Goal: Task Accomplishment & Management: Use online tool/utility

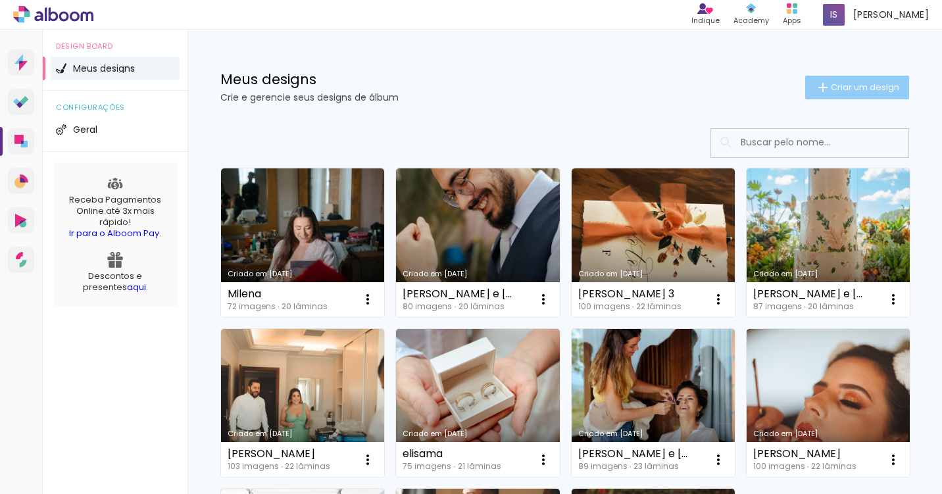
click at [855, 85] on span "Criar um design" at bounding box center [865, 87] width 68 height 9
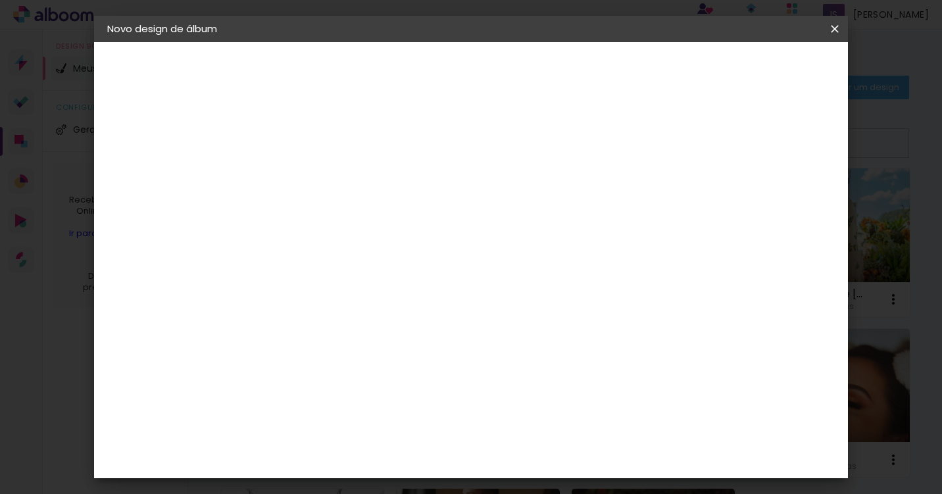
click at [322, 174] on input at bounding box center [322, 176] width 0 height 20
type input "[PERSON_NAME]"
type paper-input "[PERSON_NAME]"
click at [457, 80] on paper-button "Avançar" at bounding box center [425, 70] width 64 height 22
click at [391, 246] on input at bounding box center [355, 250] width 133 height 16
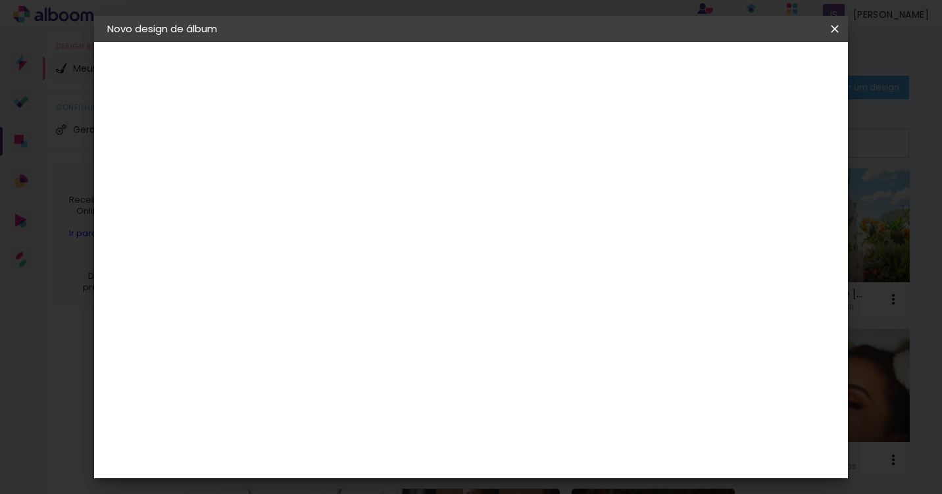
type input "lui"
type paper-input "lui"
click at [375, 299] on div "[PERSON_NAME]" at bounding box center [357, 297] width 87 height 11
click at [0, 0] on slot "Avançar" at bounding box center [0, 0] width 0 height 0
click at [374, 226] on input "text" at bounding box center [347, 229] width 51 height 20
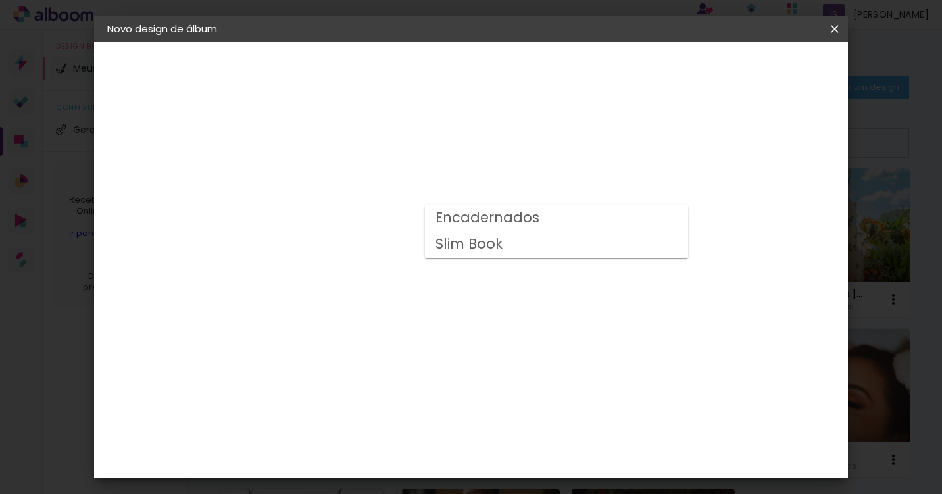
click at [553, 230] on paper-item "Encadernados" at bounding box center [556, 218] width 263 height 26
type input "Encadernados"
click at [460, 185] on span "20 × 30 cm" at bounding box center [435, 193] width 49 height 27
click at [0, 0] on slot "Avançar" at bounding box center [0, 0] width 0 height 0
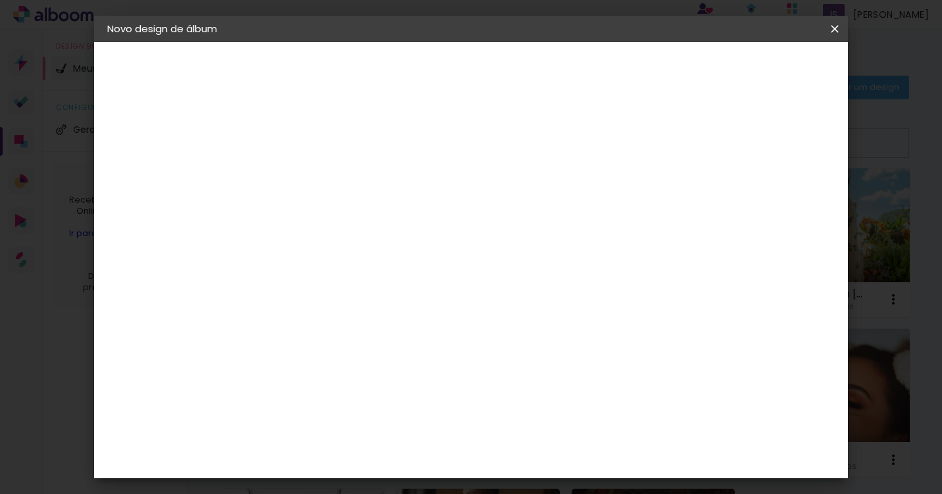
click at [762, 69] on span "Iniciar design" at bounding box center [732, 69] width 60 height 9
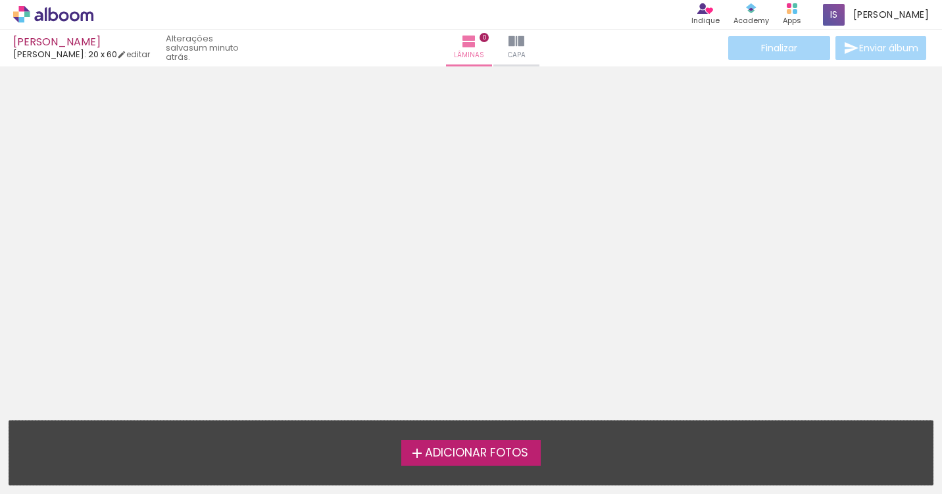
click at [813, 341] on div at bounding box center [471, 235] width 942 height 329
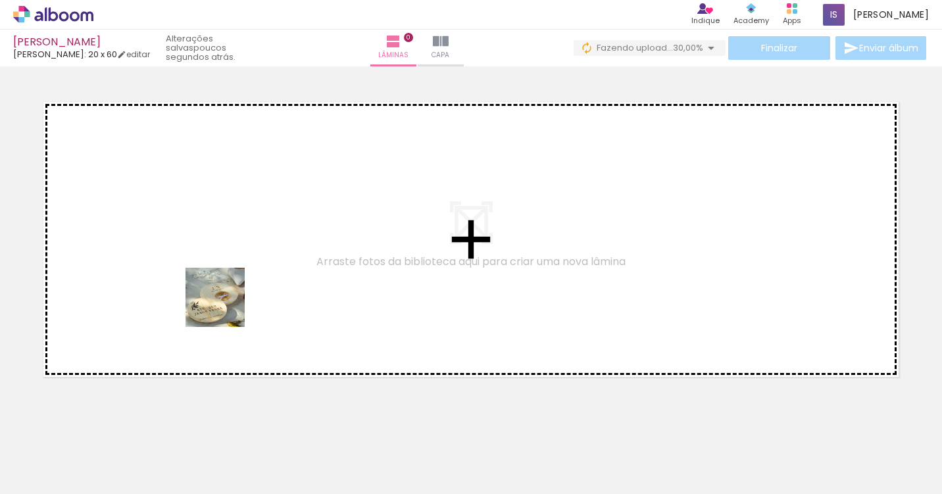
drag, startPoint x: 132, startPoint y: 451, endPoint x: 269, endPoint y: 260, distance: 235.1
click at [269, 260] on quentale-workspace at bounding box center [471, 247] width 942 height 494
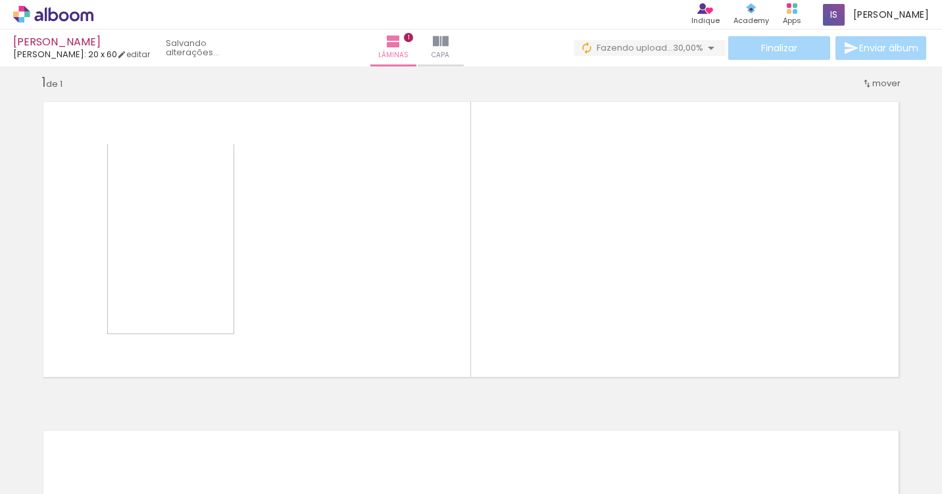
scroll to position [13, 0]
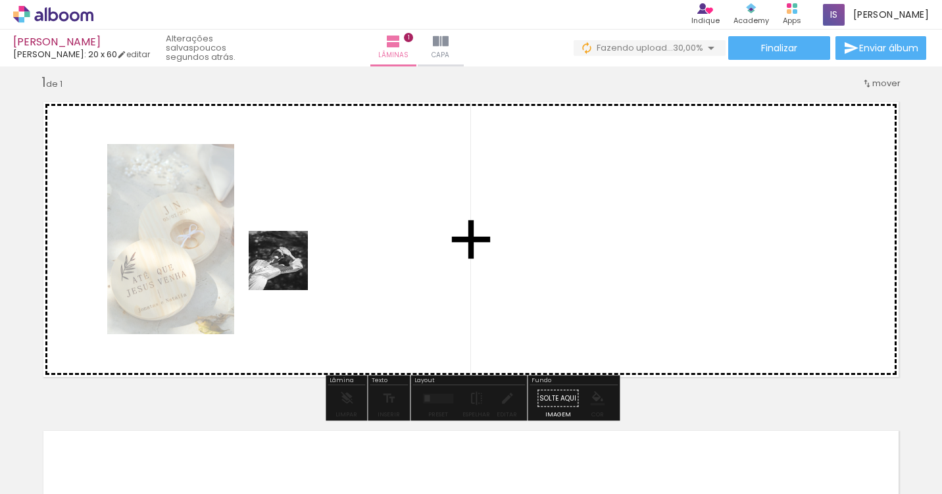
drag, startPoint x: 209, startPoint y: 460, endPoint x: 293, endPoint y: 266, distance: 210.6
click at [293, 266] on quentale-workspace at bounding box center [471, 247] width 942 height 494
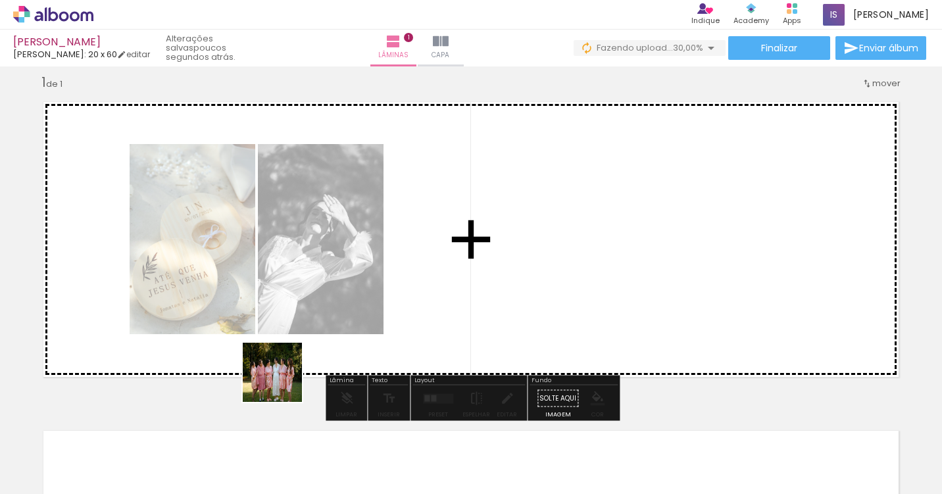
drag, startPoint x: 280, startPoint y: 463, endPoint x: 306, endPoint y: 270, distance: 194.6
click at [304, 273] on quentale-workspace at bounding box center [471, 247] width 942 height 494
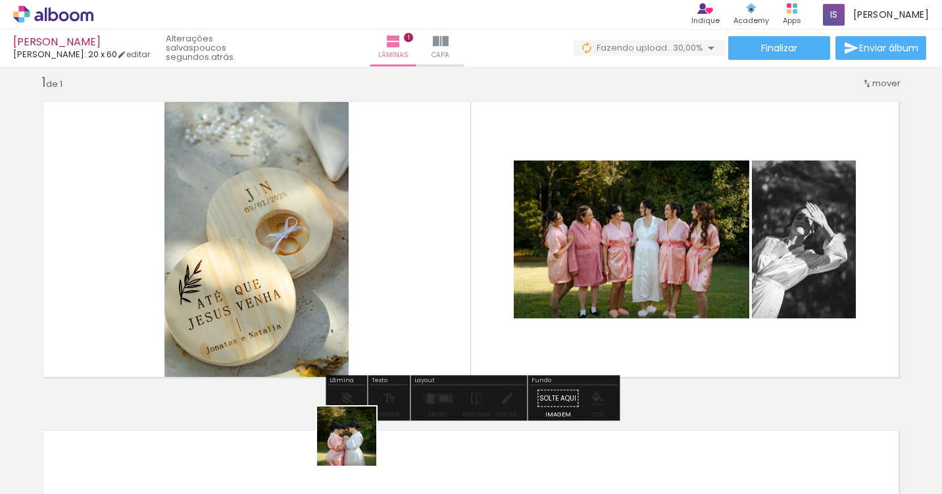
drag, startPoint x: 356, startPoint y: 456, endPoint x: 362, endPoint y: 254, distance: 202.0
click at [362, 255] on quentale-workspace at bounding box center [471, 247] width 942 height 494
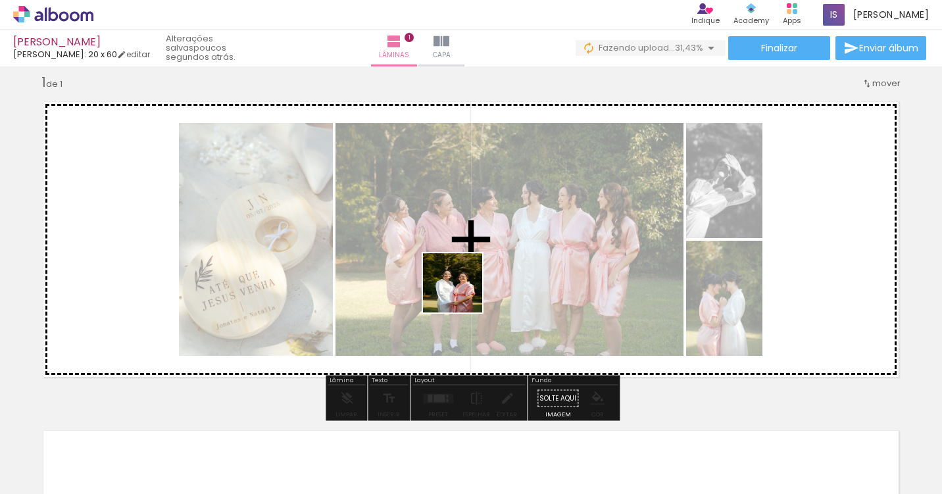
drag, startPoint x: 437, startPoint y: 459, endPoint x: 470, endPoint y: 281, distance: 180.6
click at [470, 281] on quentale-workspace at bounding box center [471, 247] width 942 height 494
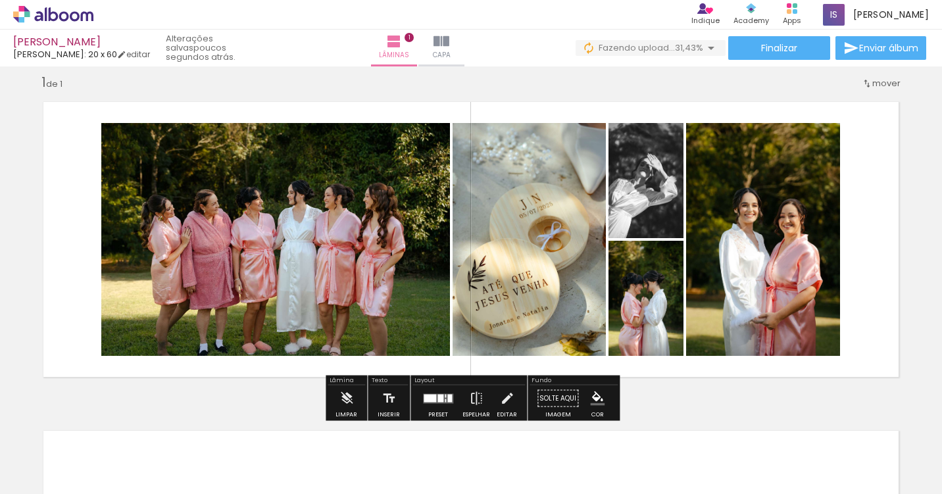
click at [439, 397] on div at bounding box center [440, 398] width 6 height 8
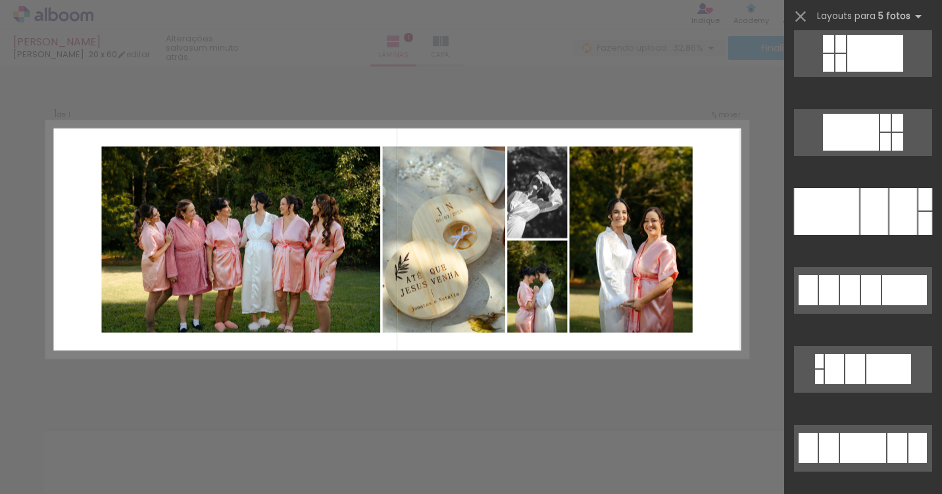
scroll to position [0, 0]
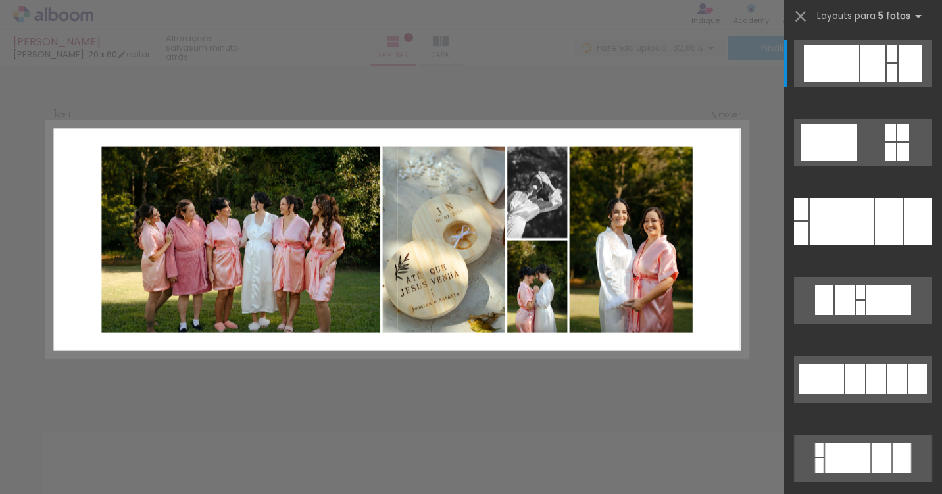
click at [725, 211] on quentale-layouter at bounding box center [397, 239] width 701 height 237
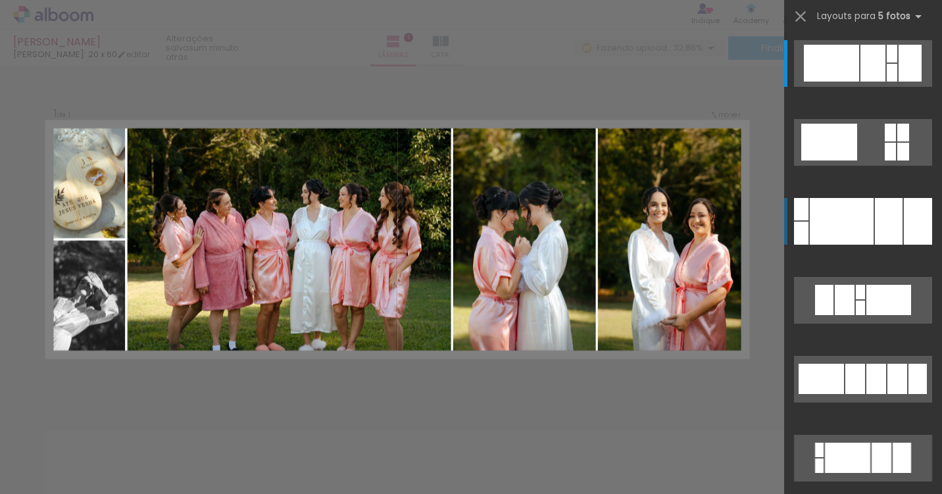
click at [842, 226] on div at bounding box center [842, 221] width 64 height 47
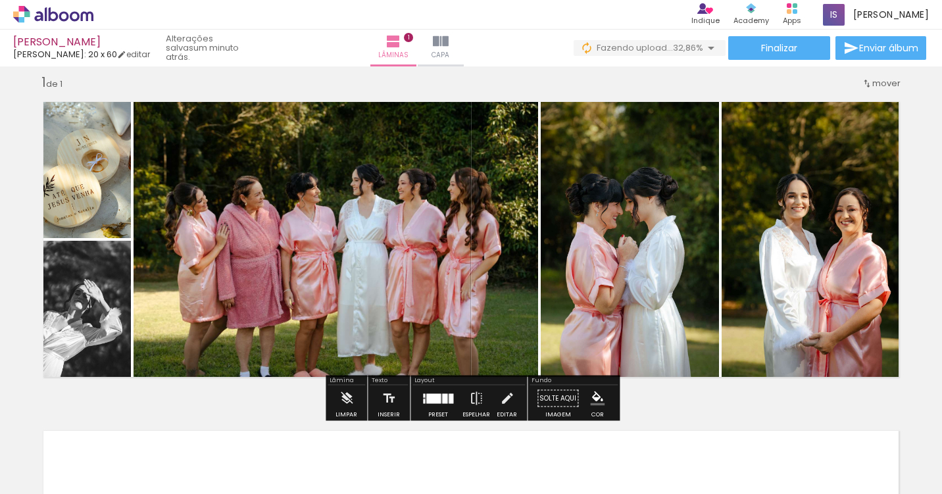
click at [429, 399] on div at bounding box center [433, 398] width 14 height 10
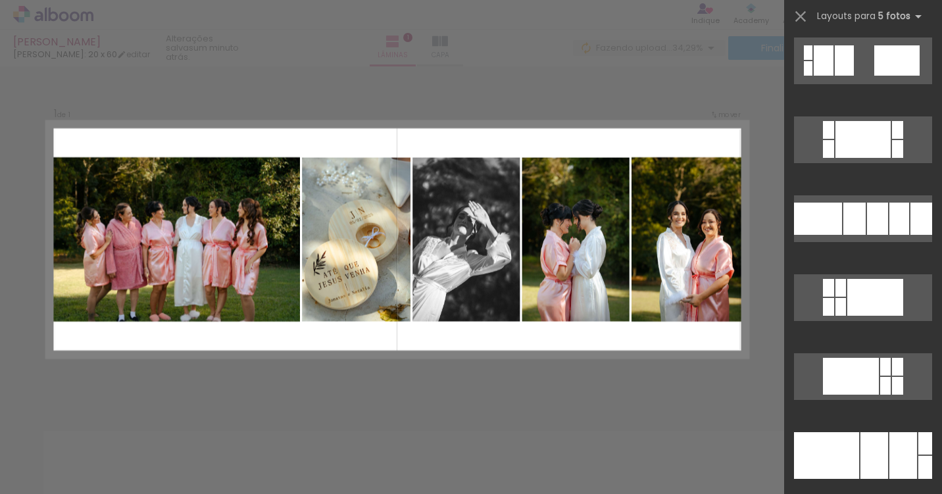
scroll to position [1424, 0]
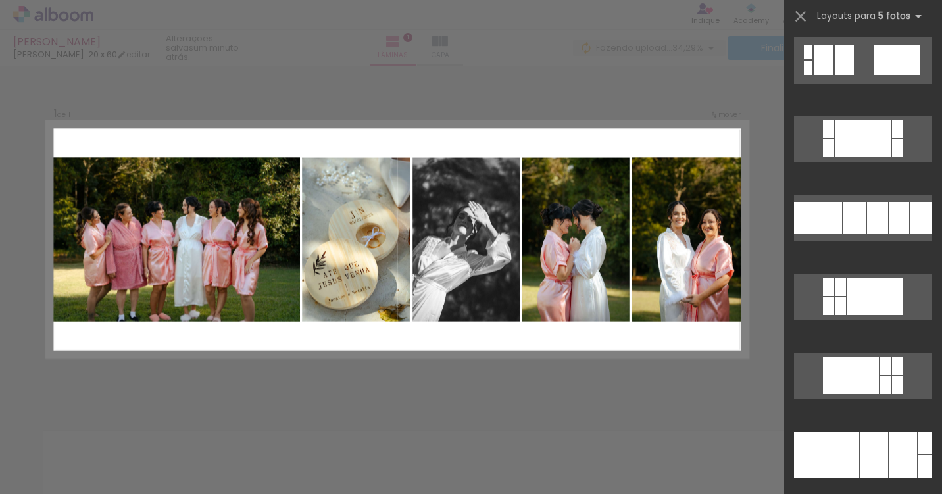
click at [870, 224] on div at bounding box center [877, 218] width 21 height 32
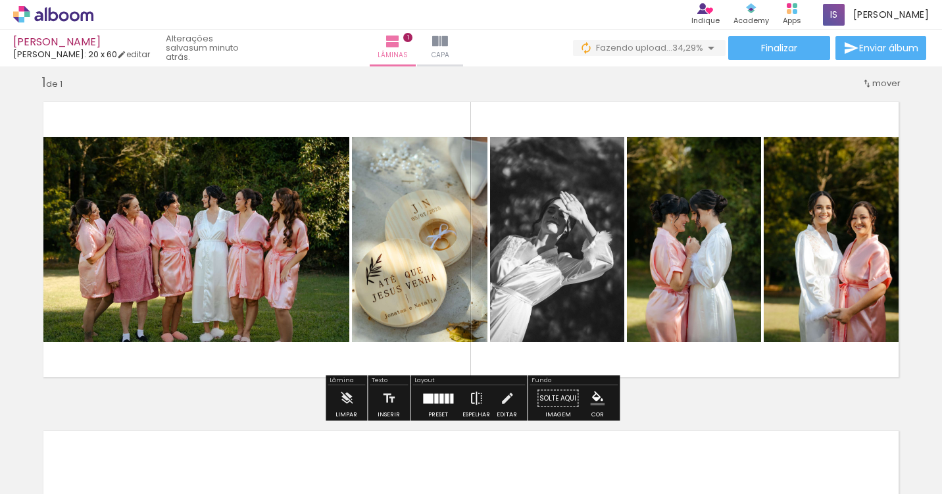
click at [472, 399] on iron-icon at bounding box center [476, 398] width 14 height 26
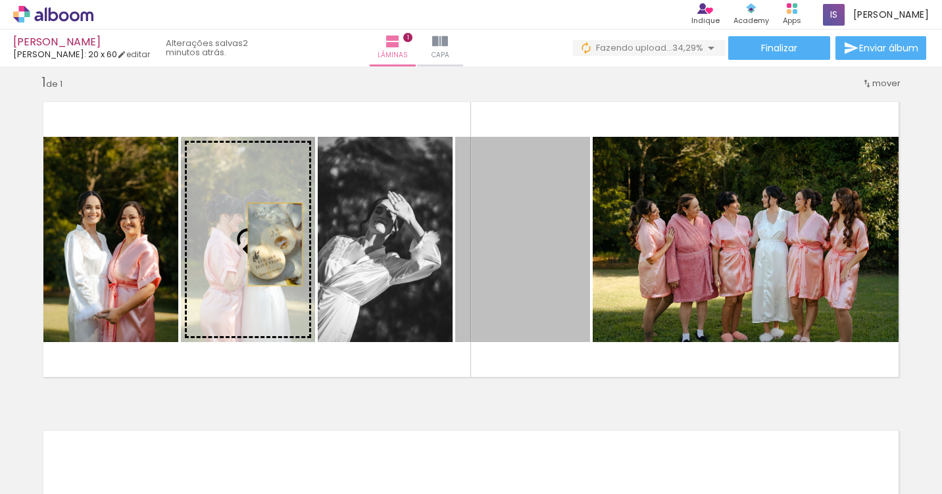
drag, startPoint x: 510, startPoint y: 244, endPoint x: 157, endPoint y: 259, distance: 353.5
click at [0, 0] on slot at bounding box center [0, 0] width 0 height 0
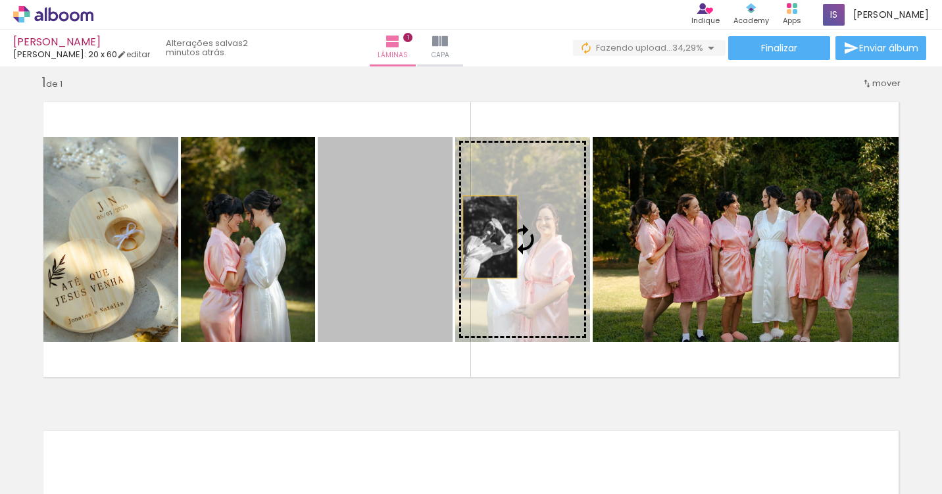
drag, startPoint x: 373, startPoint y: 237, endPoint x: 532, endPoint y: 240, distance: 159.2
click at [0, 0] on slot at bounding box center [0, 0] width 0 height 0
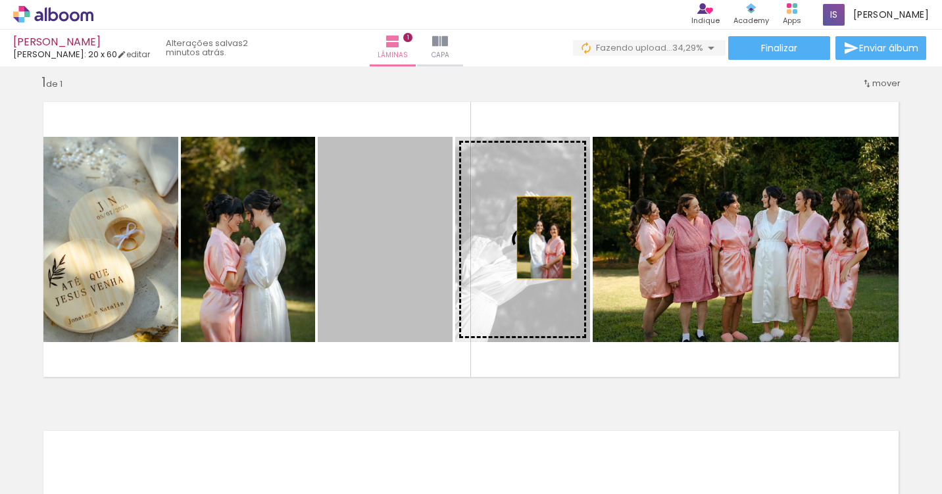
drag, startPoint x: 389, startPoint y: 237, endPoint x: 560, endPoint y: 237, distance: 170.3
click at [0, 0] on slot at bounding box center [0, 0] width 0 height 0
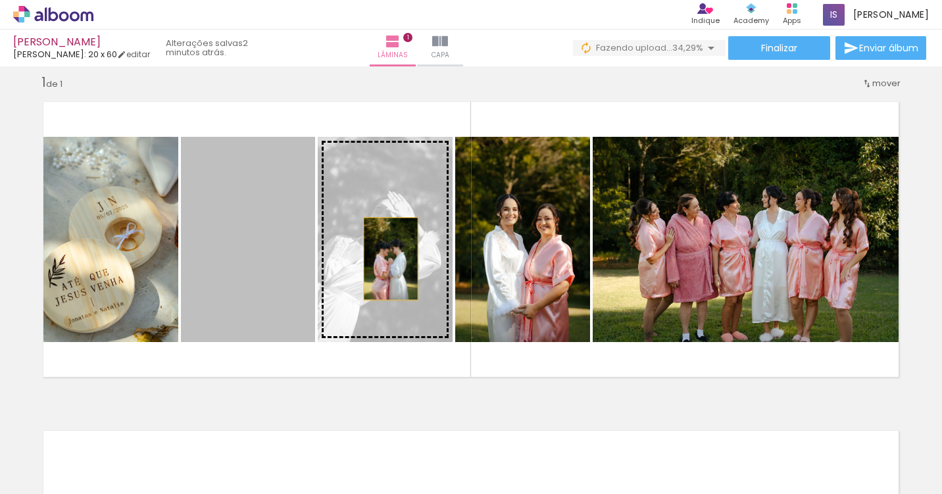
drag, startPoint x: 276, startPoint y: 258, endPoint x: 395, endPoint y: 258, distance: 118.4
click at [0, 0] on slot at bounding box center [0, 0] width 0 height 0
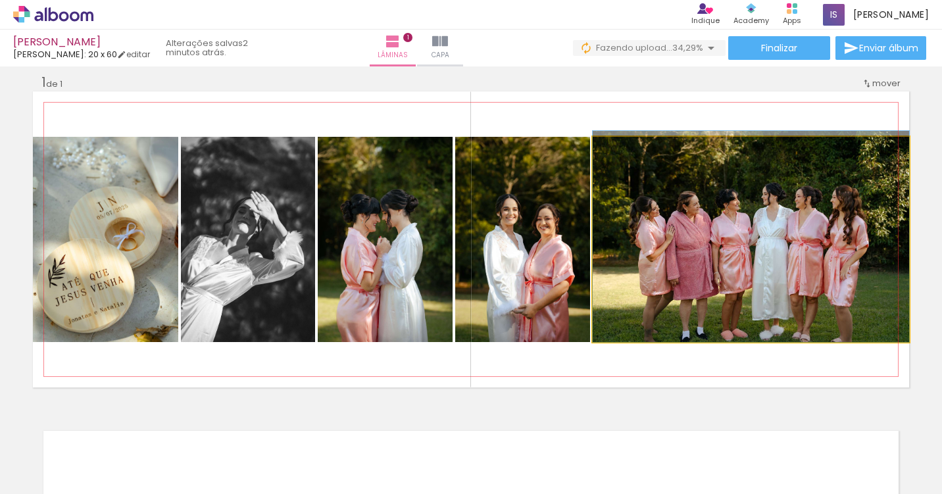
drag, startPoint x: 728, startPoint y: 253, endPoint x: 718, endPoint y: 249, distance: 10.6
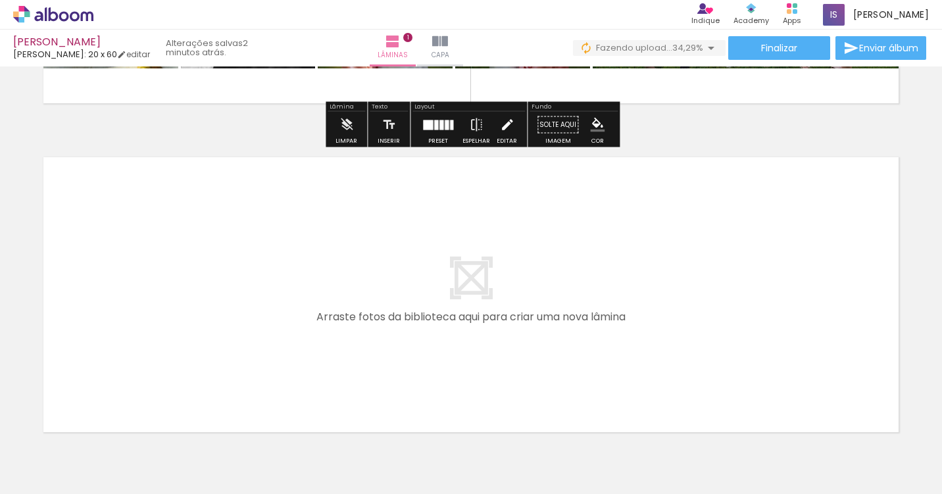
scroll to position [306, 0]
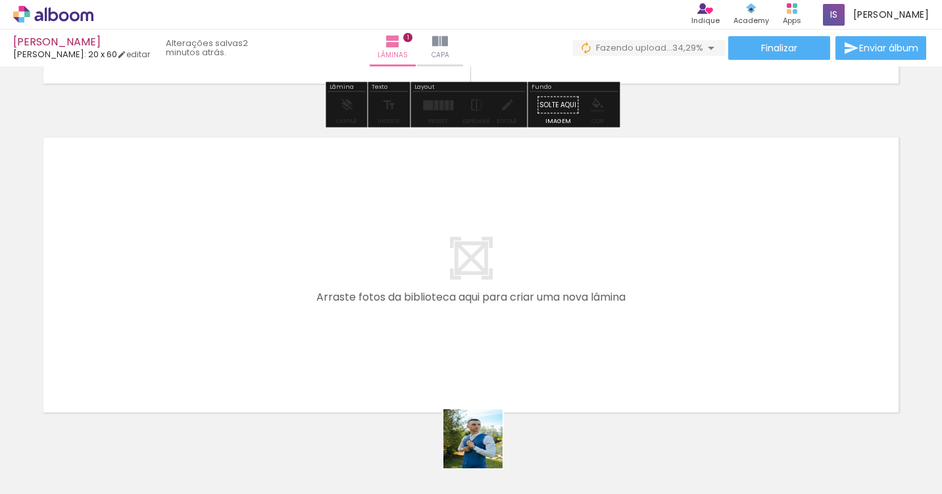
drag, startPoint x: 501, startPoint y: 471, endPoint x: 403, endPoint y: 322, distance: 178.6
click at [403, 322] on quentale-workspace at bounding box center [471, 247] width 942 height 494
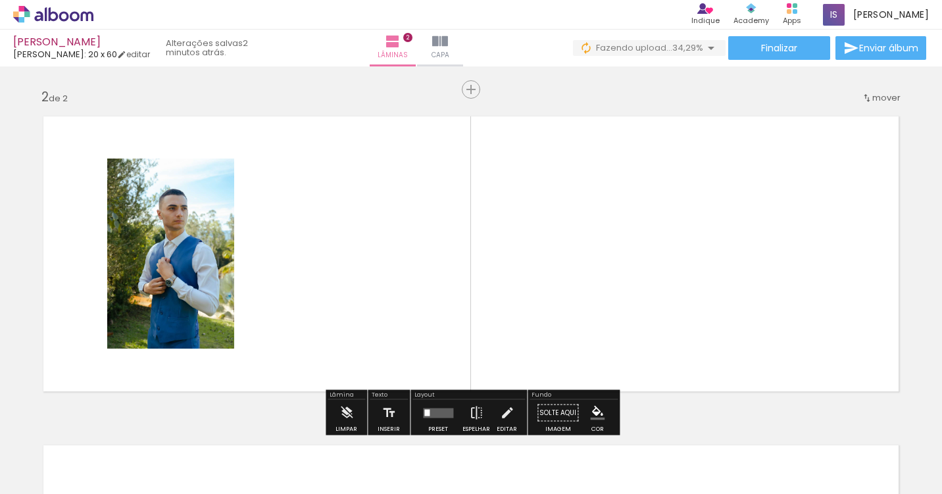
scroll to position [342, 0]
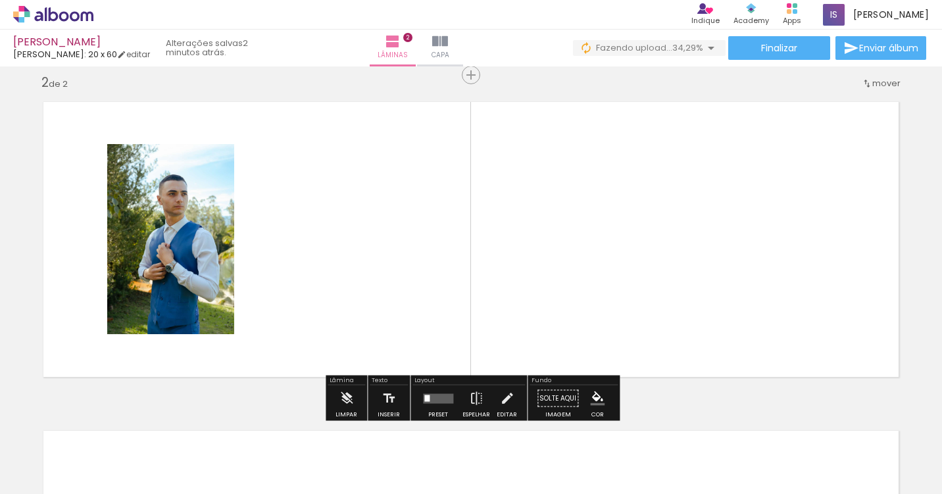
drag, startPoint x: 586, startPoint y: 457, endPoint x: 599, endPoint y: 295, distance: 162.3
click at [599, 295] on quentale-workspace at bounding box center [471, 247] width 942 height 494
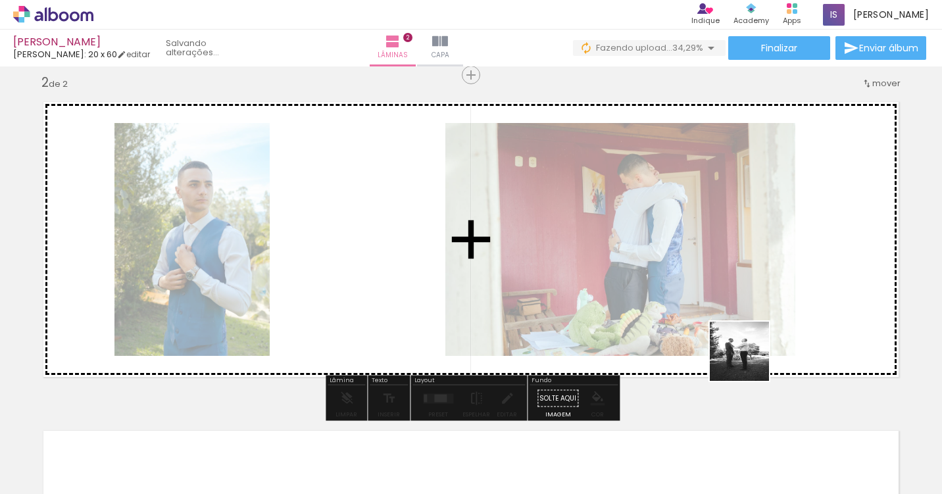
drag, startPoint x: 798, startPoint y: 458, endPoint x: 739, endPoint y: 301, distance: 168.8
click at [739, 301] on quentale-workspace at bounding box center [471, 247] width 942 height 494
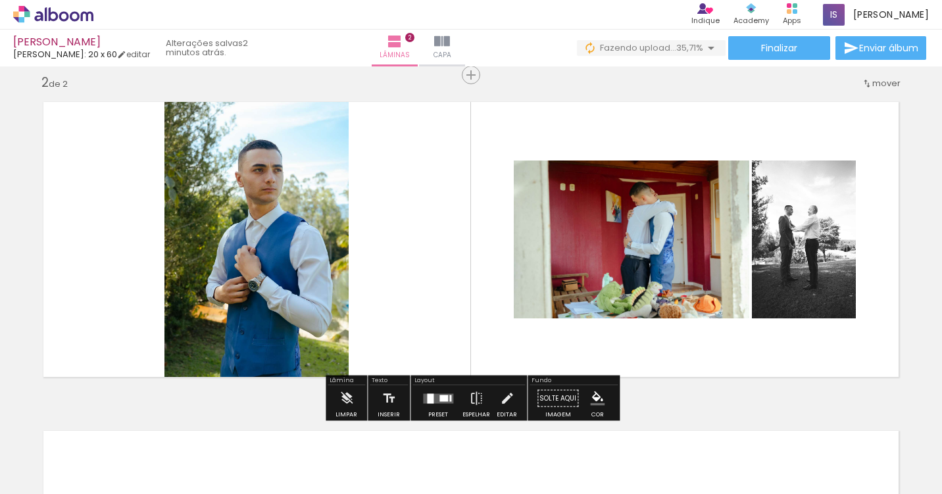
scroll to position [0, 355]
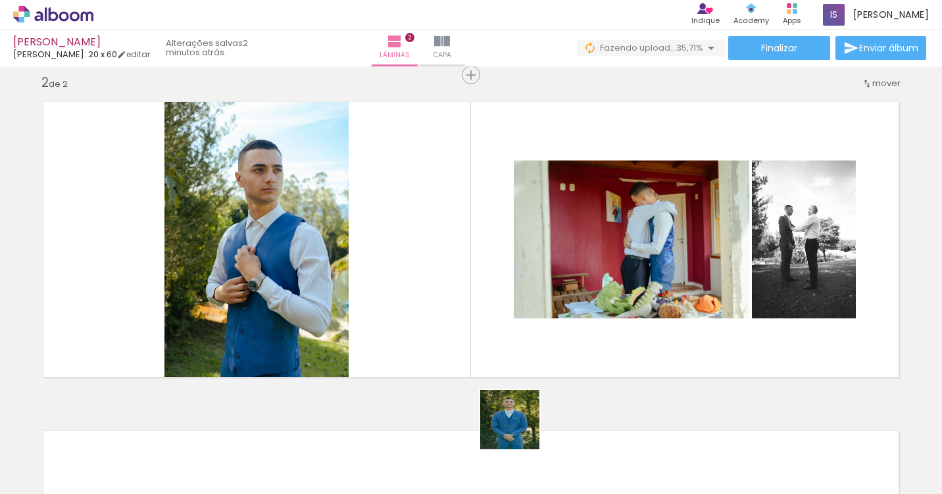
drag, startPoint x: 516, startPoint y: 453, endPoint x: 569, endPoint y: 312, distance: 150.9
click at [569, 312] on quentale-workspace at bounding box center [471, 247] width 942 height 494
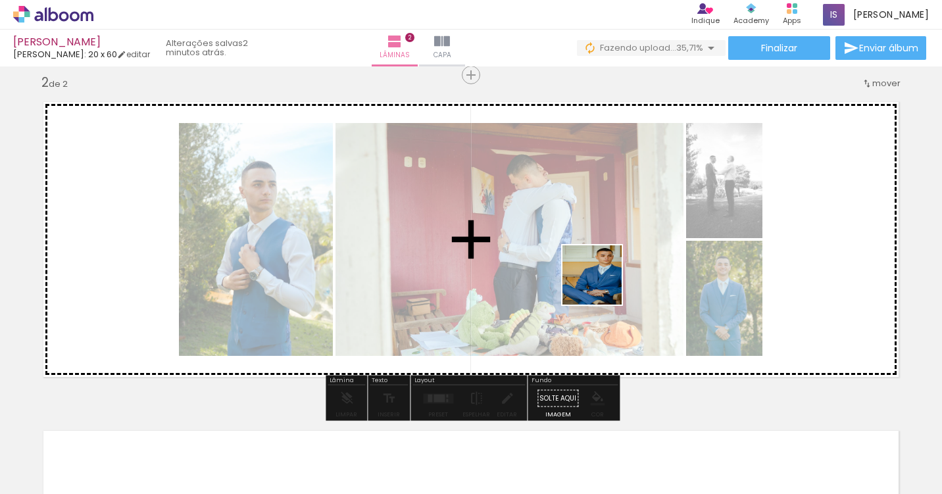
drag, startPoint x: 585, startPoint y: 456, endPoint x: 617, endPoint y: 247, distance: 212.2
click at [617, 247] on quentale-workspace at bounding box center [471, 247] width 942 height 494
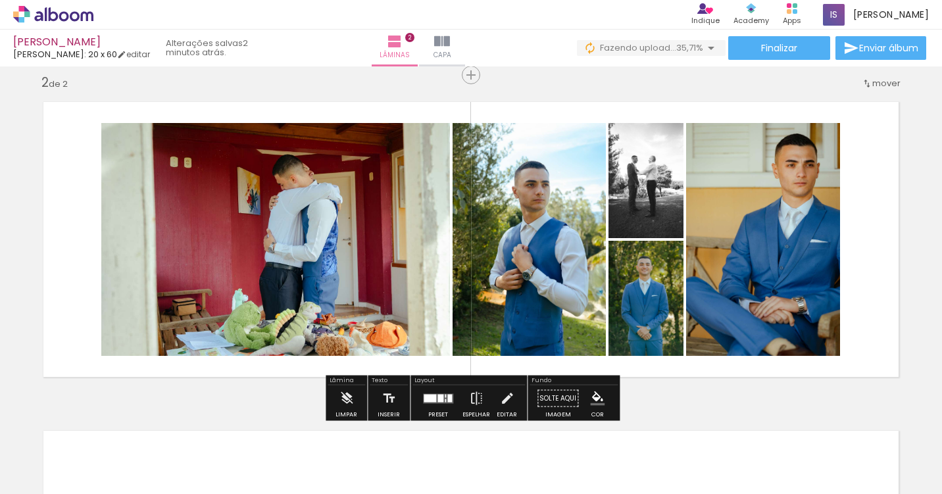
click at [437, 395] on div at bounding box center [440, 398] width 6 height 8
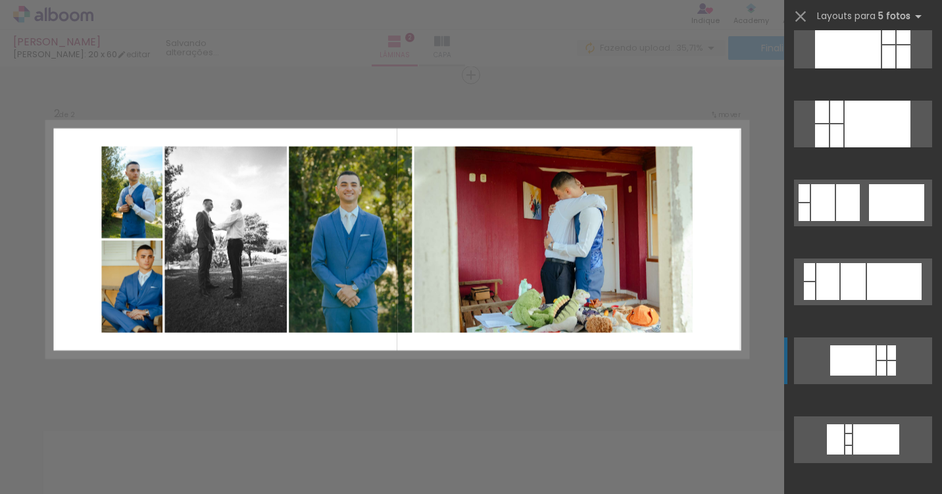
scroll to position [2548, 0]
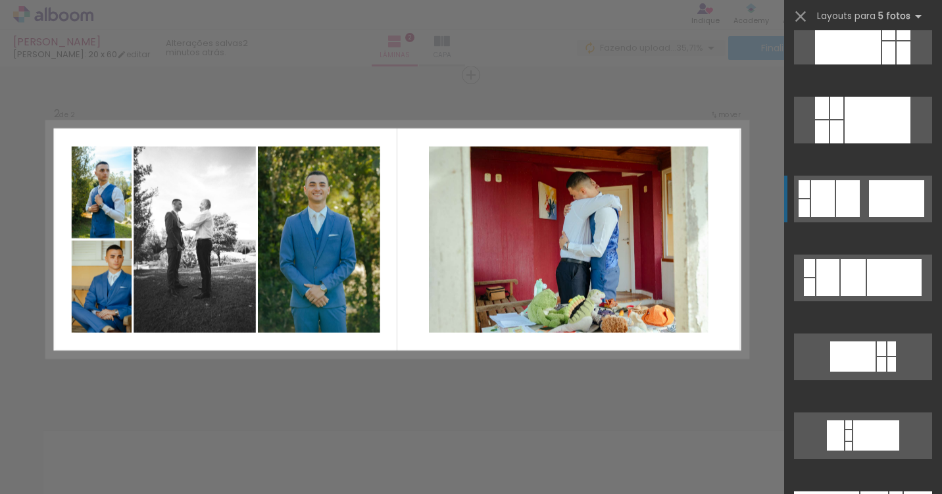
click at [886, 210] on div at bounding box center [896, 198] width 55 height 37
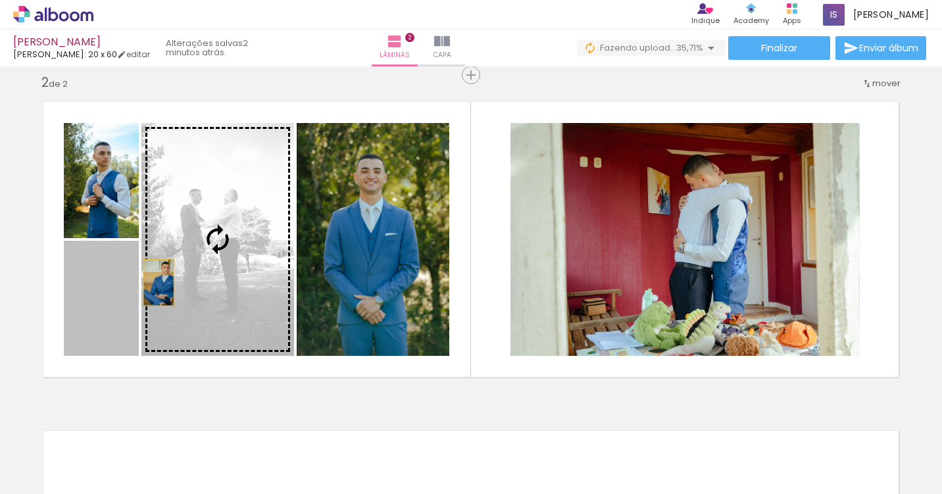
drag, startPoint x: 96, startPoint y: 316, endPoint x: 213, endPoint y: 253, distance: 133.3
click at [0, 0] on slot at bounding box center [0, 0] width 0 height 0
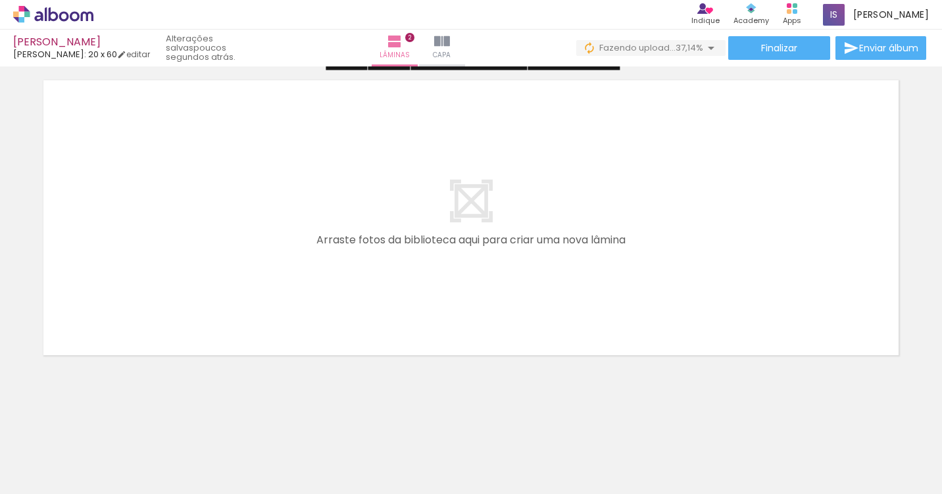
scroll to position [0, 147]
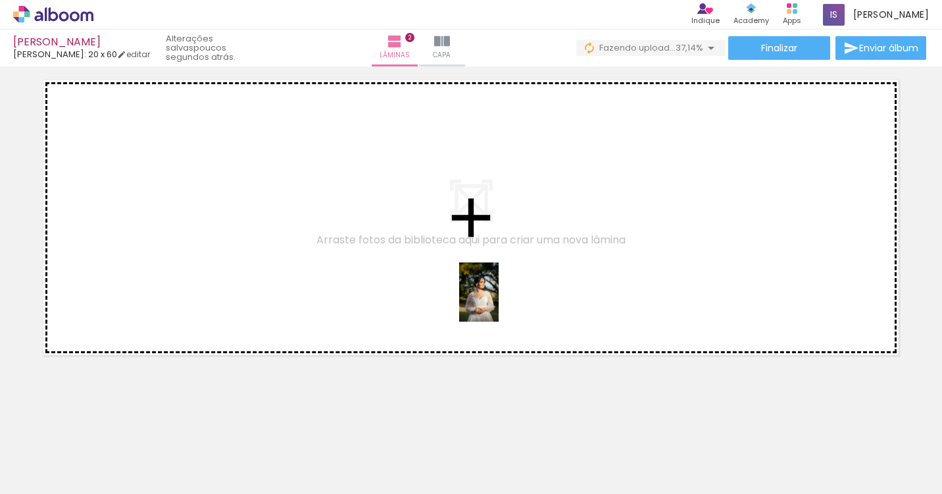
drag, startPoint x: 489, startPoint y: 457, endPoint x: 499, endPoint y: 302, distance: 155.5
click at [499, 302] on quentale-workspace at bounding box center [471, 247] width 942 height 494
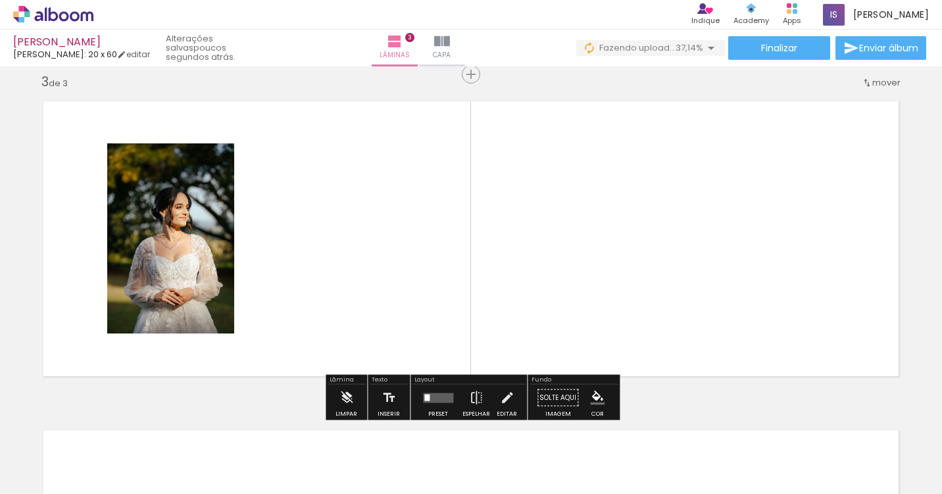
scroll to position [671, 0]
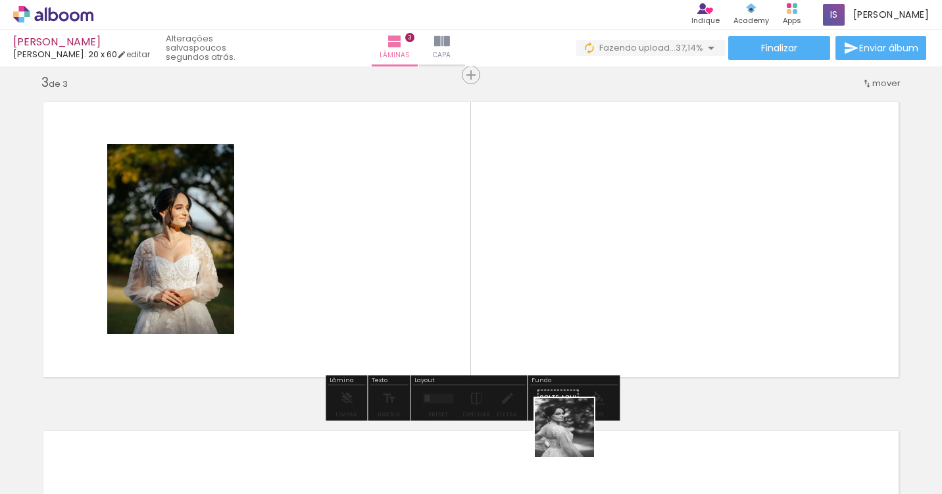
drag, startPoint x: 574, startPoint y: 448, endPoint x: 597, endPoint y: 311, distance: 138.6
click at [597, 311] on quentale-workspace at bounding box center [471, 247] width 942 height 494
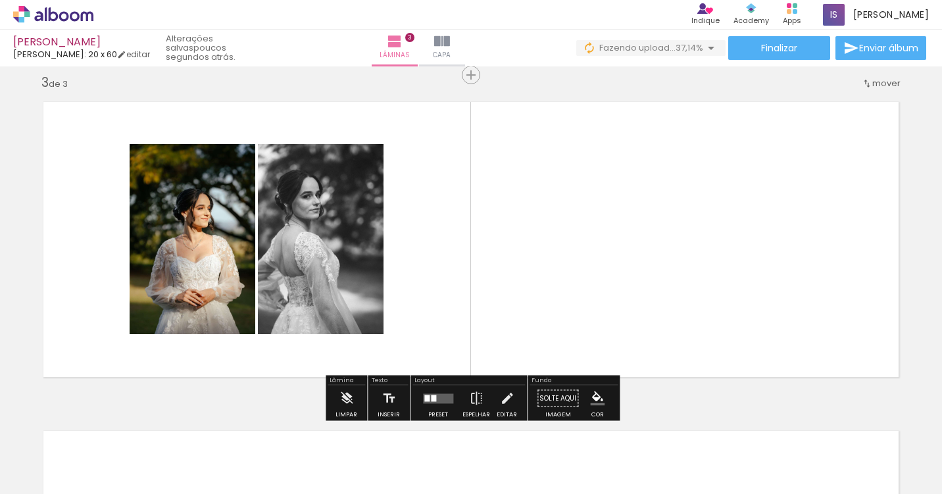
scroll to position [0, 656]
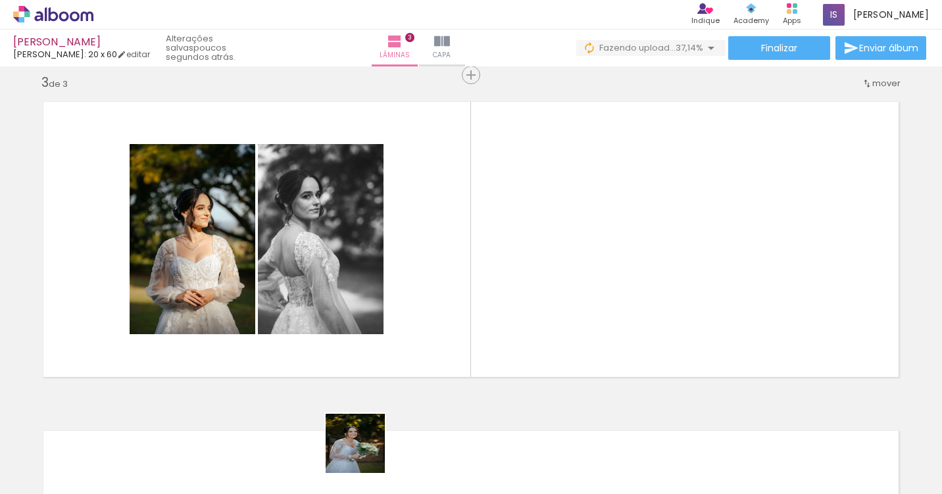
drag, startPoint x: 358, startPoint y: 462, endPoint x: 518, endPoint y: 297, distance: 230.2
click at [516, 297] on quentale-workspace at bounding box center [471, 247] width 942 height 494
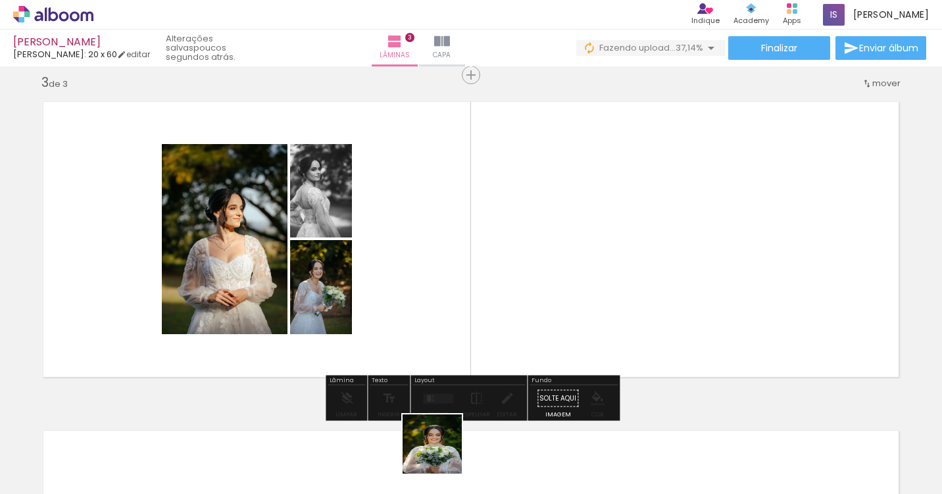
drag, startPoint x: 442, startPoint y: 454, endPoint x: 531, endPoint y: 295, distance: 182.6
click at [531, 295] on quentale-workspace at bounding box center [471, 247] width 942 height 494
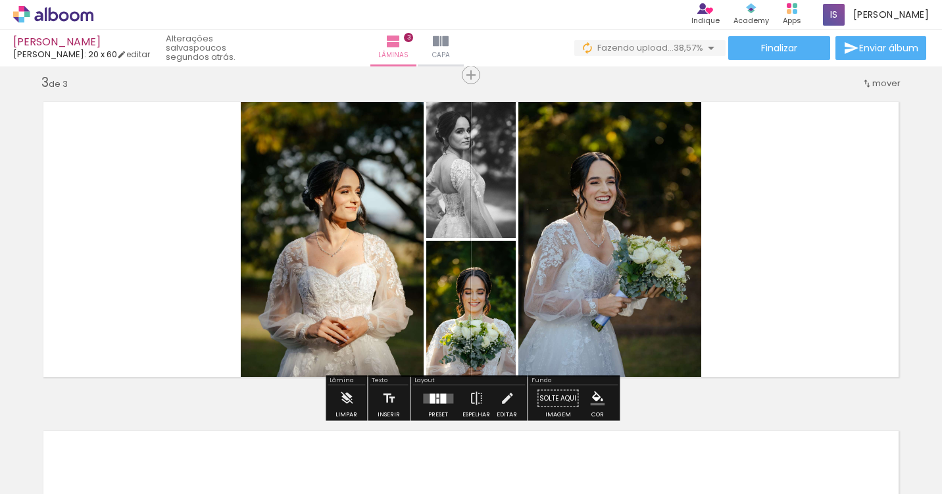
click at [440, 399] on div at bounding box center [443, 398] width 6 height 10
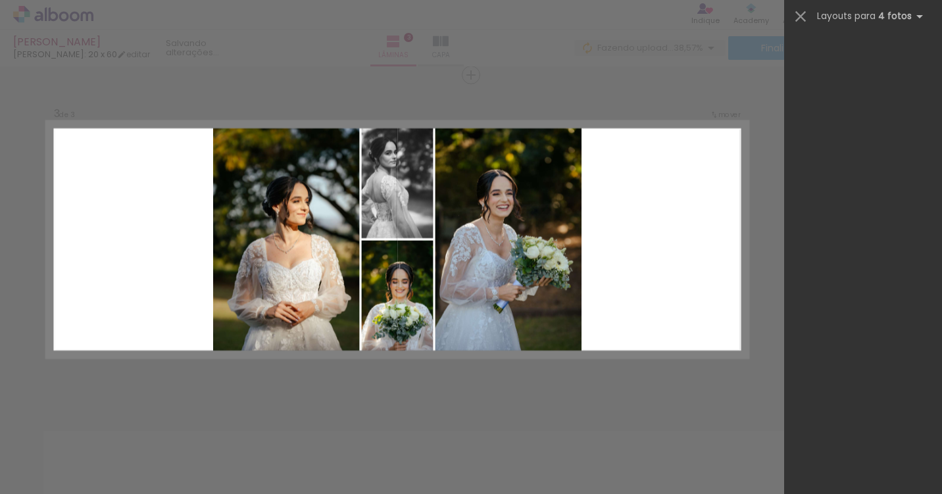
scroll to position [0, 0]
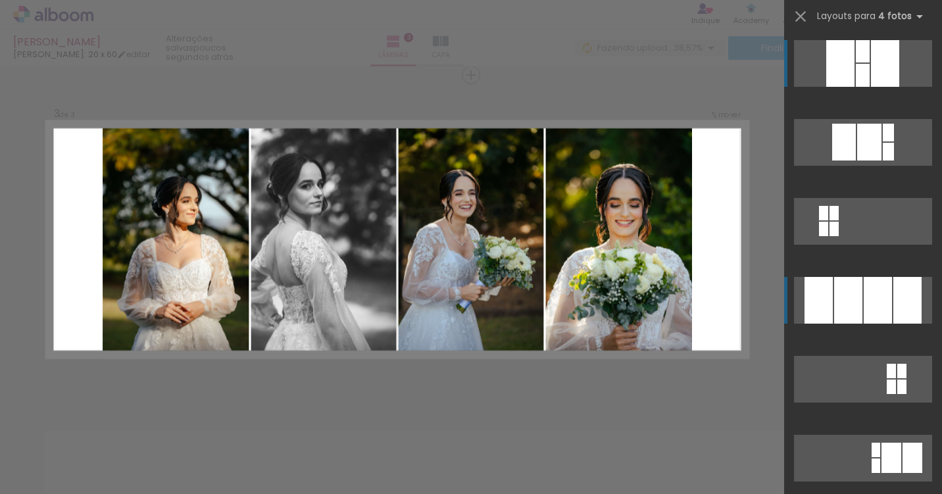
click at [880, 306] on div at bounding box center [878, 300] width 28 height 47
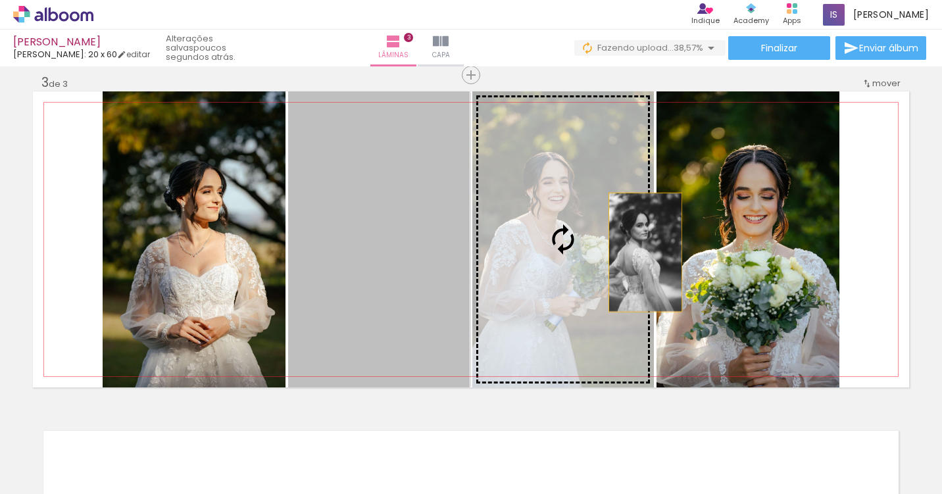
drag, startPoint x: 356, startPoint y: 237, endPoint x: 721, endPoint y: 270, distance: 365.8
click at [0, 0] on slot at bounding box center [0, 0] width 0 height 0
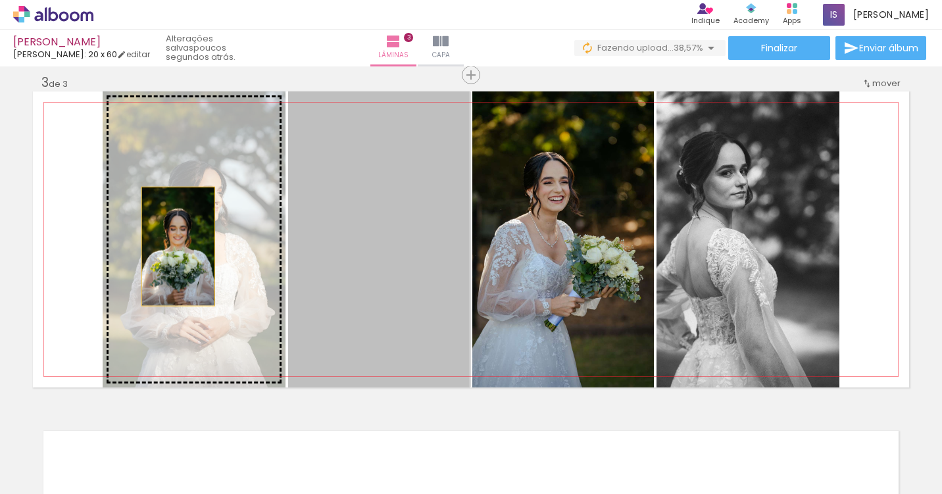
drag, startPoint x: 360, startPoint y: 246, endPoint x: 167, endPoint y: 245, distance: 193.4
click at [0, 0] on slot at bounding box center [0, 0] width 0 height 0
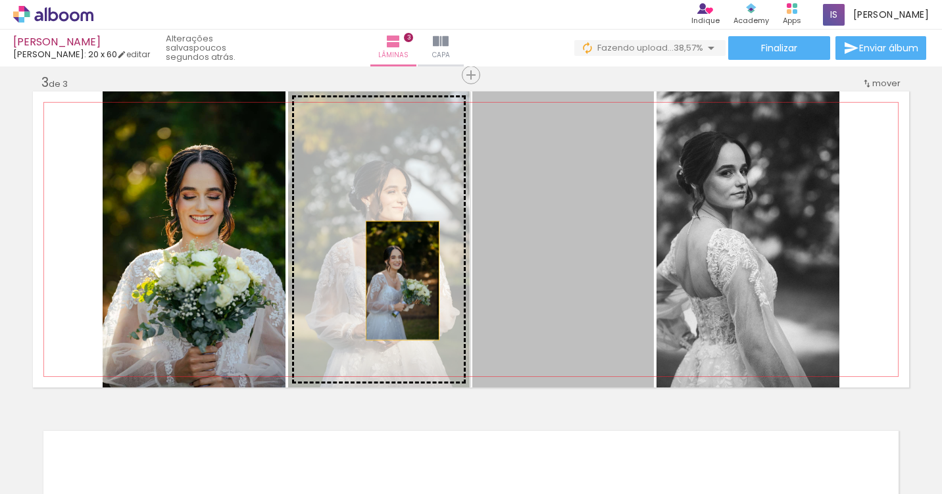
drag, startPoint x: 572, startPoint y: 280, endPoint x: 345, endPoint y: 280, distance: 227.6
click at [0, 0] on slot at bounding box center [0, 0] width 0 height 0
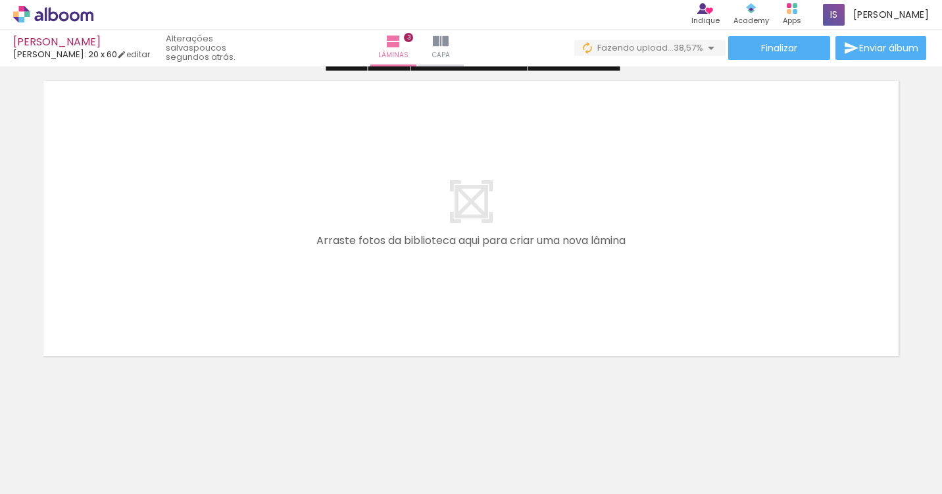
scroll to position [1021, 0]
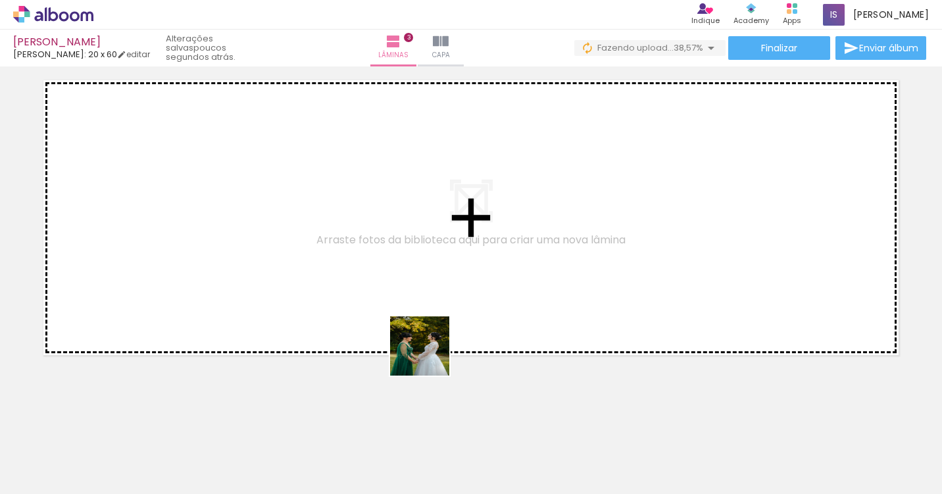
drag, startPoint x: 486, startPoint y: 465, endPoint x: 379, endPoint y: 271, distance: 221.3
click at [379, 271] on quentale-workspace at bounding box center [471, 247] width 942 height 494
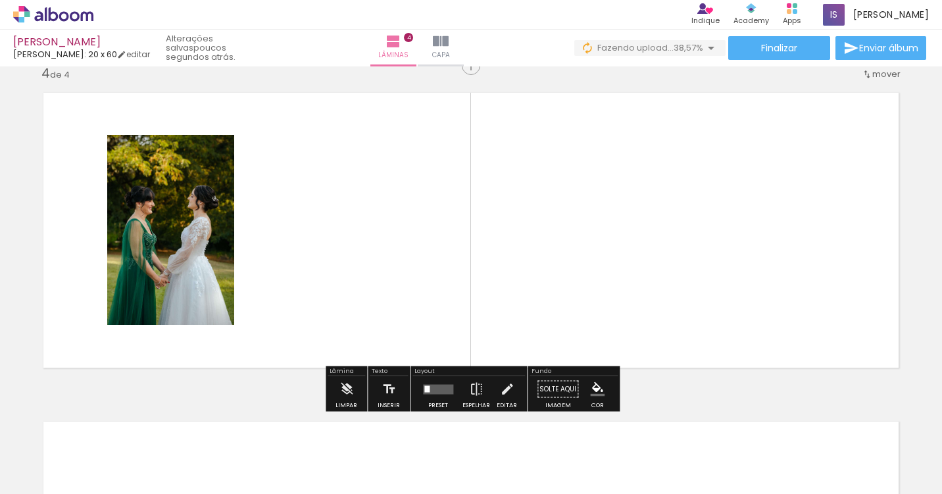
scroll to position [1000, 0]
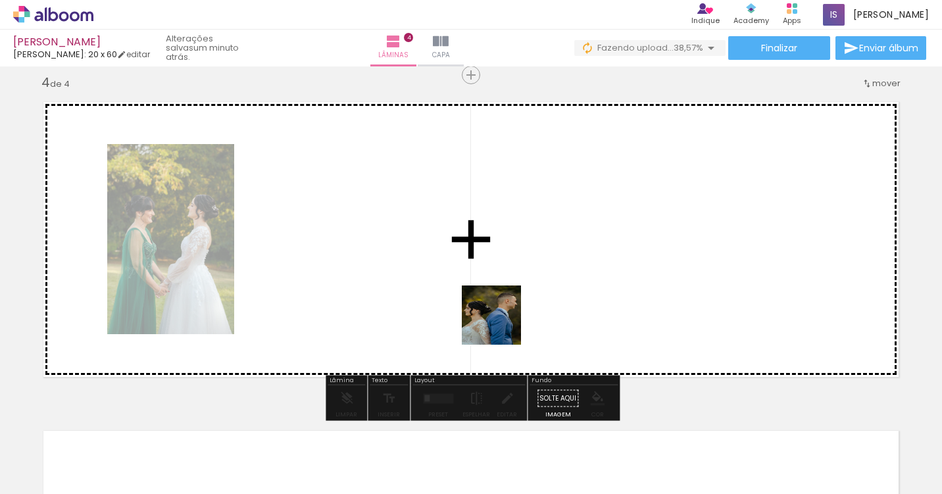
drag, startPoint x: 575, startPoint y: 452, endPoint x: 460, endPoint y: 270, distance: 215.1
click at [460, 270] on quentale-workspace at bounding box center [471, 247] width 942 height 494
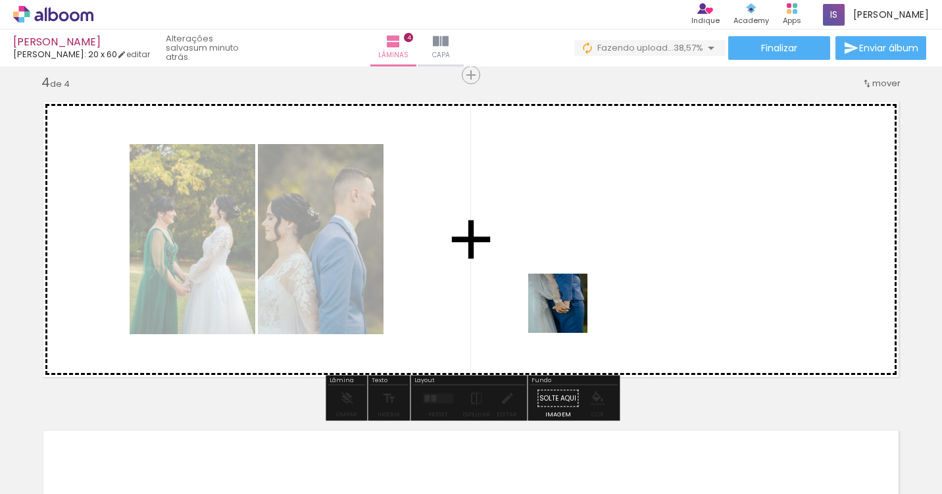
drag, startPoint x: 641, startPoint y: 451, endPoint x: 536, endPoint y: 256, distance: 221.0
click at [536, 256] on quentale-workspace at bounding box center [471, 247] width 942 height 494
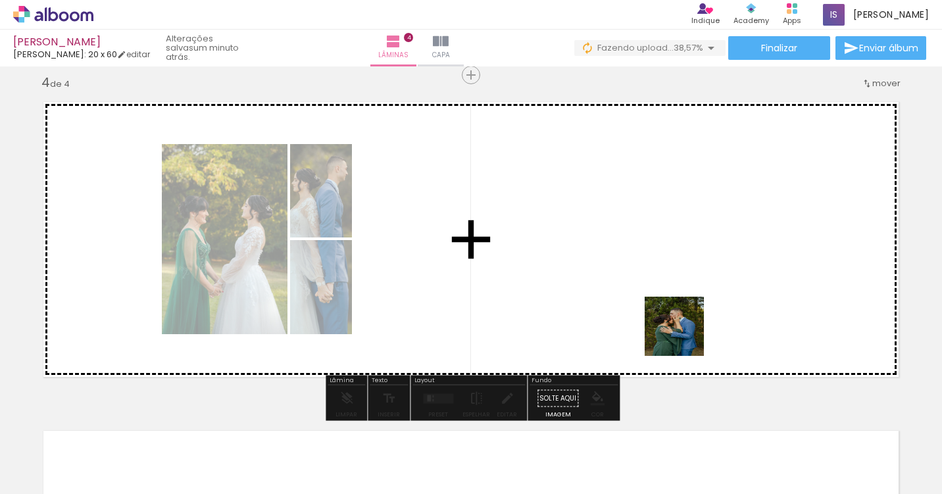
drag, startPoint x: 731, startPoint y: 481, endPoint x: 657, endPoint y: 262, distance: 231.3
click at [657, 262] on quentale-workspace at bounding box center [471, 247] width 942 height 494
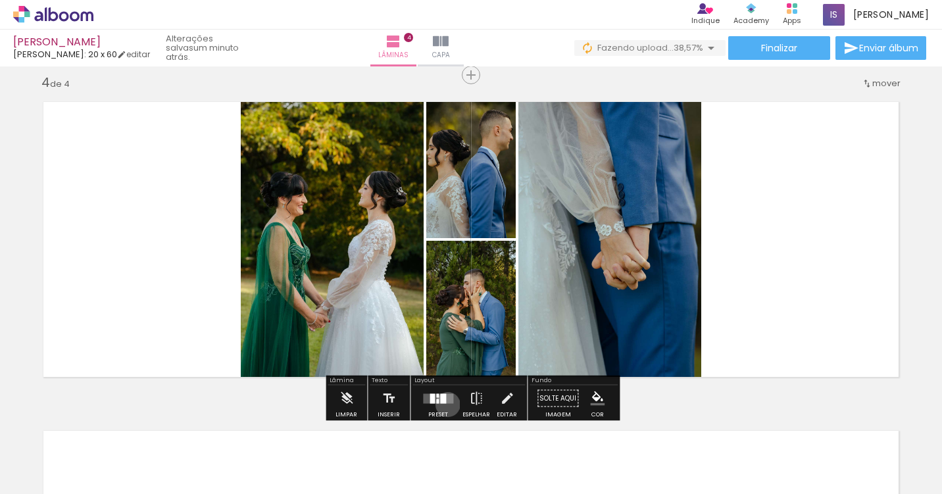
click at [445, 404] on div at bounding box center [438, 398] width 36 height 26
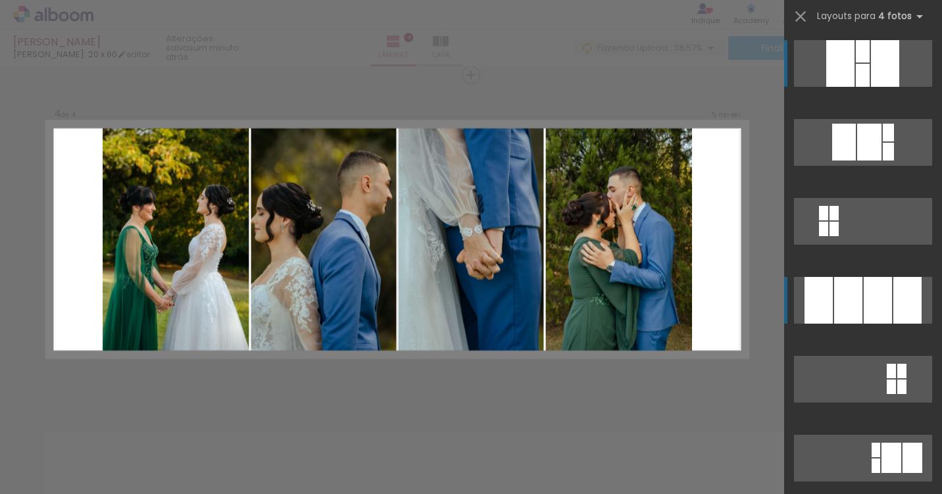
click at [890, 306] on div at bounding box center [878, 300] width 28 height 47
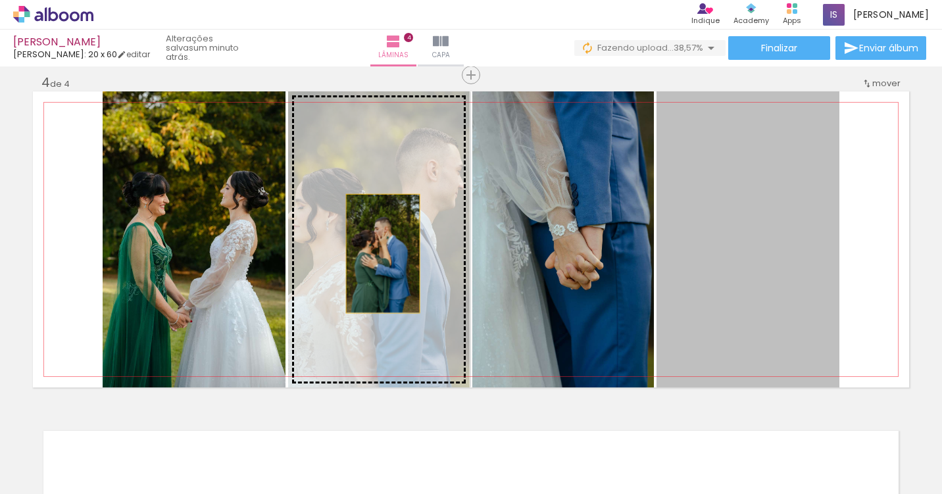
drag, startPoint x: 741, startPoint y: 259, endPoint x: 384, endPoint y: 253, distance: 357.2
click at [0, 0] on slot at bounding box center [0, 0] width 0 height 0
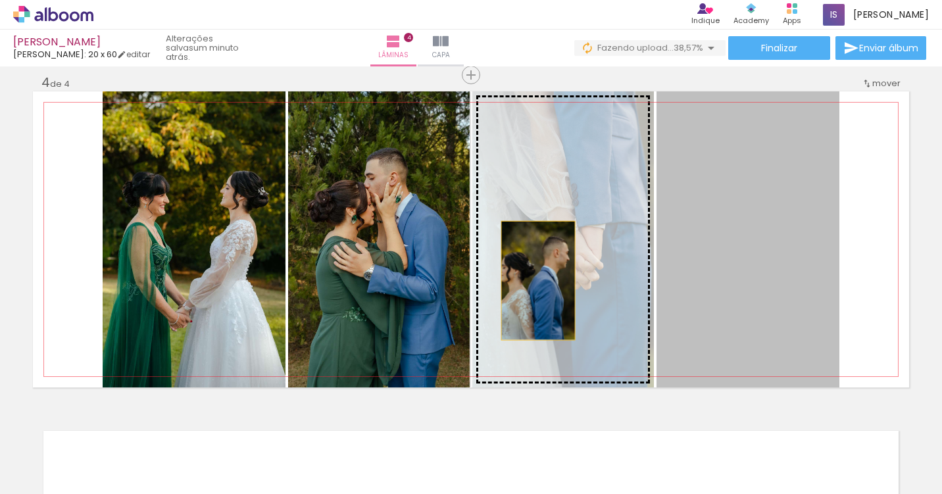
drag, startPoint x: 721, startPoint y: 280, endPoint x: 514, endPoint y: 280, distance: 207.2
click at [0, 0] on slot at bounding box center [0, 0] width 0 height 0
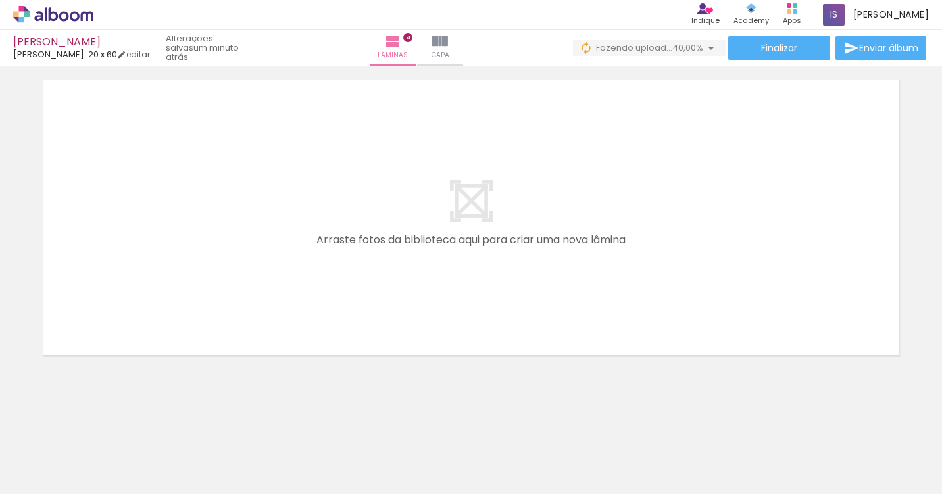
scroll to position [0, 1206]
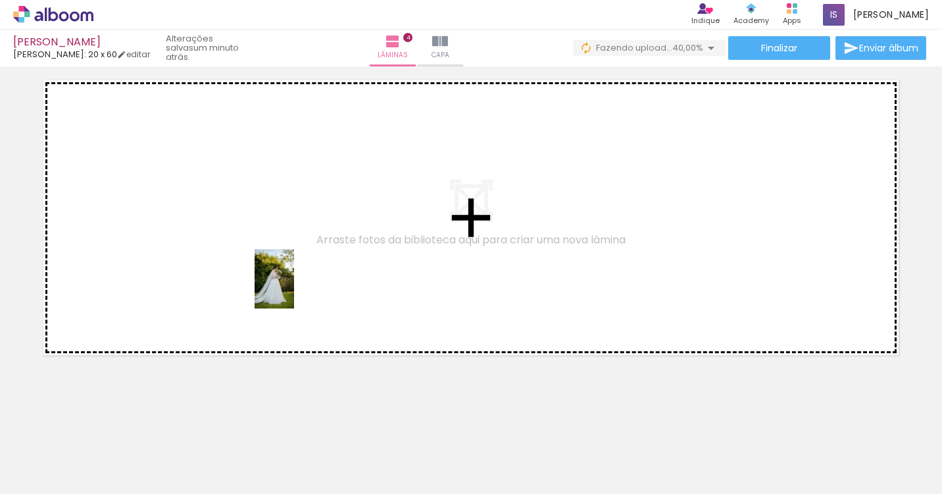
drag, startPoint x: 253, startPoint y: 456, endPoint x: 294, endPoint y: 289, distance: 172.0
click at [294, 289] on quentale-workspace at bounding box center [471, 247] width 942 height 494
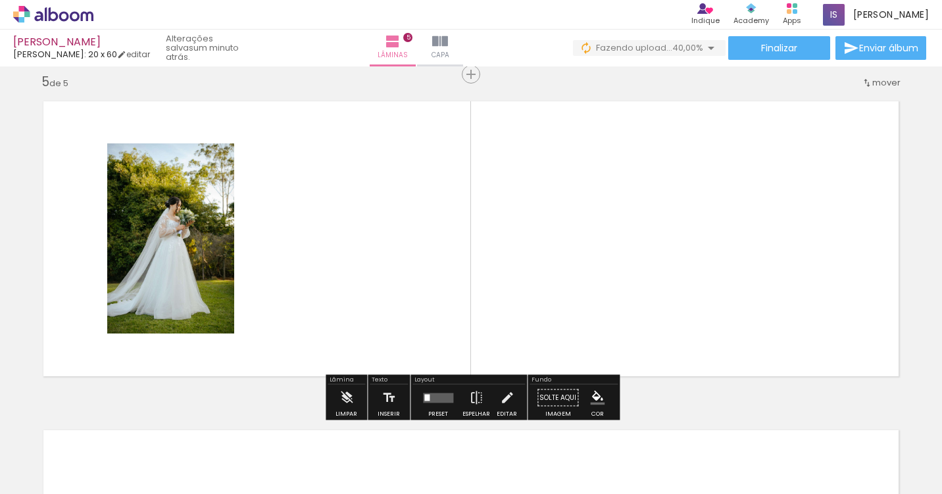
scroll to position [1329, 0]
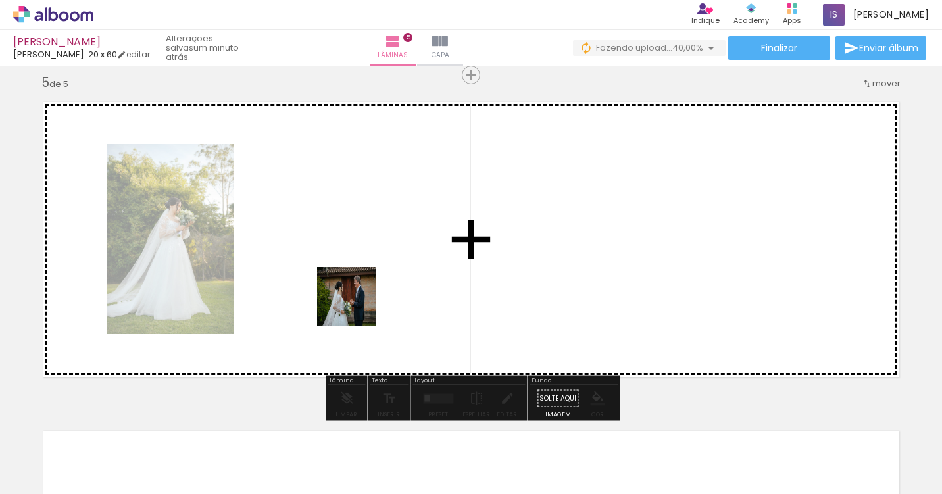
drag, startPoint x: 320, startPoint y: 451, endPoint x: 362, endPoint y: 298, distance: 158.5
click at [362, 298] on quentale-workspace at bounding box center [471, 247] width 942 height 494
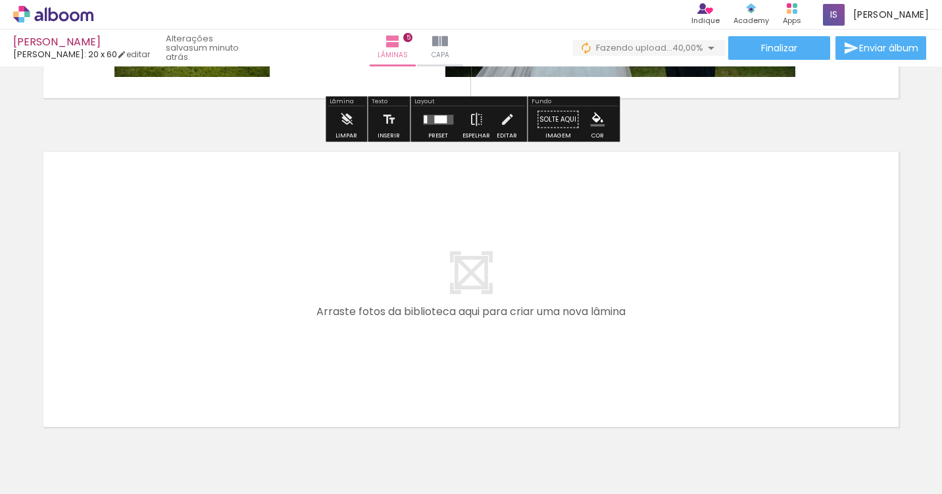
scroll to position [1679, 0]
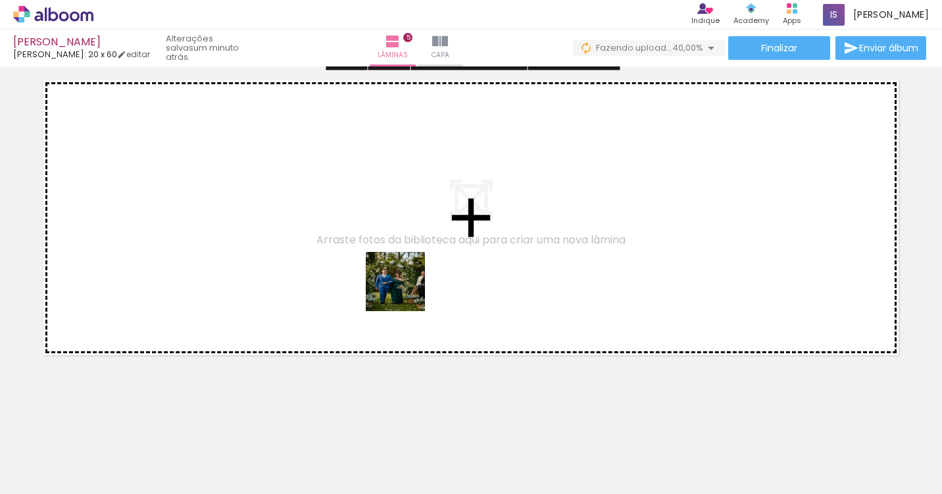
drag, startPoint x: 400, startPoint y: 460, endPoint x: 417, endPoint y: 243, distance: 217.7
click at [417, 243] on quentale-workspace at bounding box center [471, 247] width 942 height 494
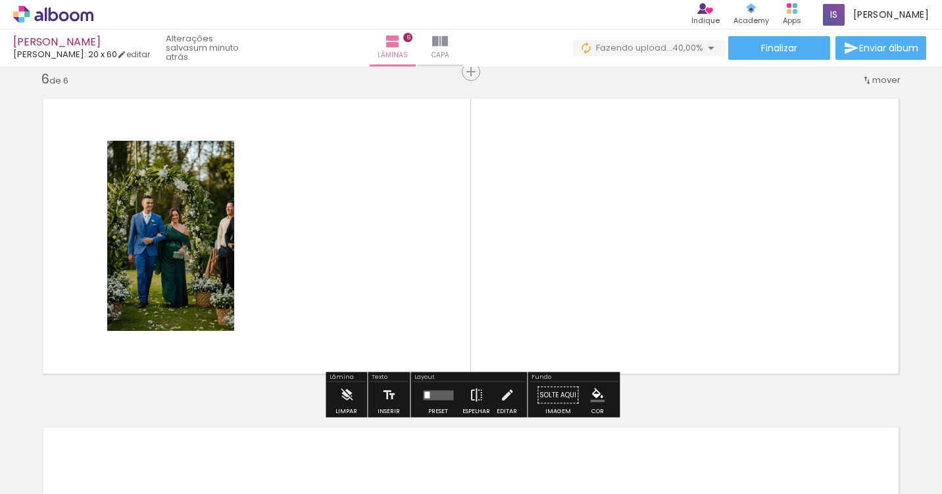
scroll to position [1657, 0]
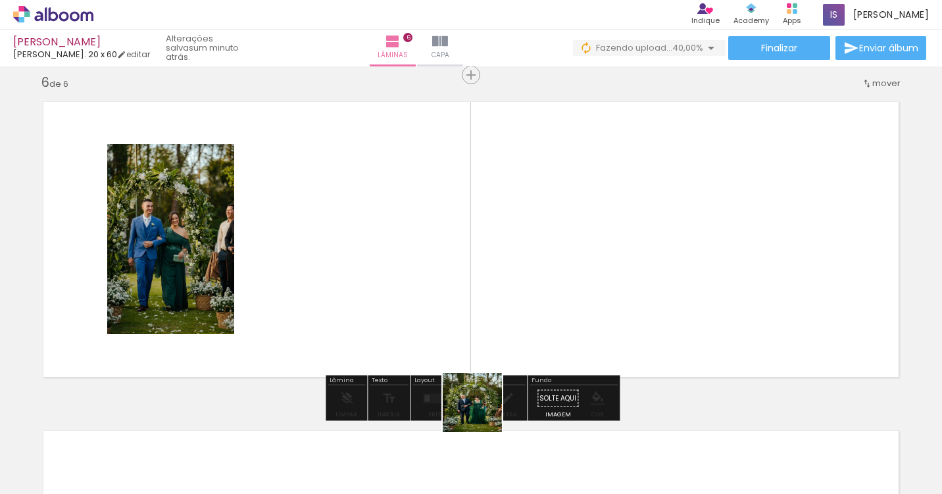
drag, startPoint x: 482, startPoint y: 453, endPoint x: 464, endPoint y: 281, distance: 173.3
click at [464, 281] on quentale-workspace at bounding box center [471, 247] width 942 height 494
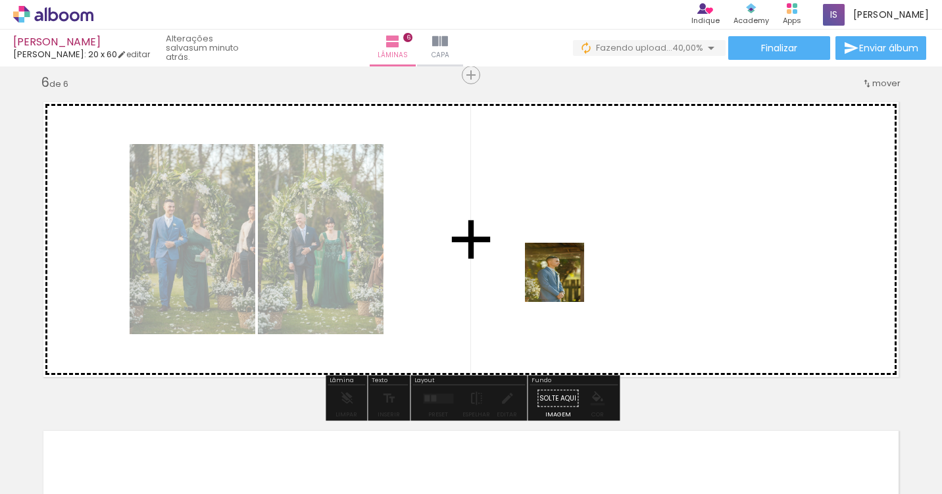
drag, startPoint x: 545, startPoint y: 460, endPoint x: 571, endPoint y: 264, distance: 197.7
click at [571, 264] on quentale-workspace at bounding box center [471, 247] width 942 height 494
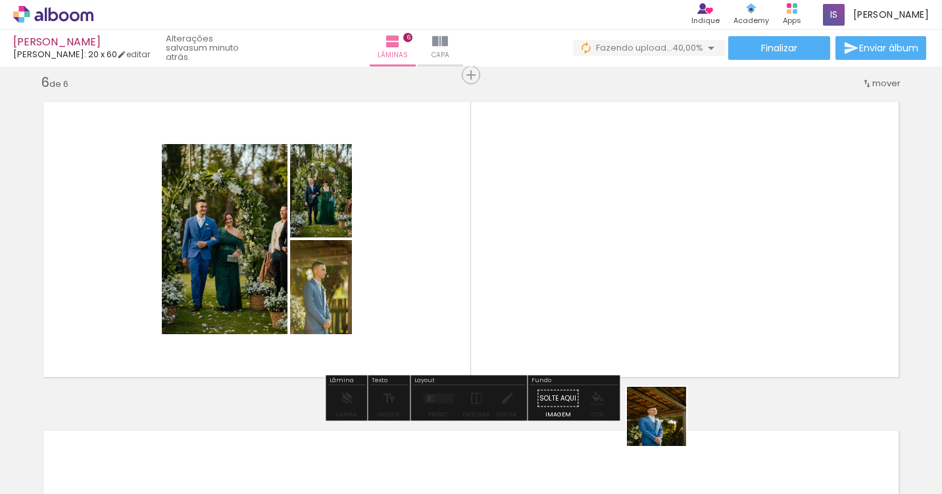
drag, startPoint x: 699, startPoint y: 465, endPoint x: 596, endPoint y: 274, distance: 217.5
click at [596, 274] on quentale-workspace at bounding box center [471, 247] width 942 height 494
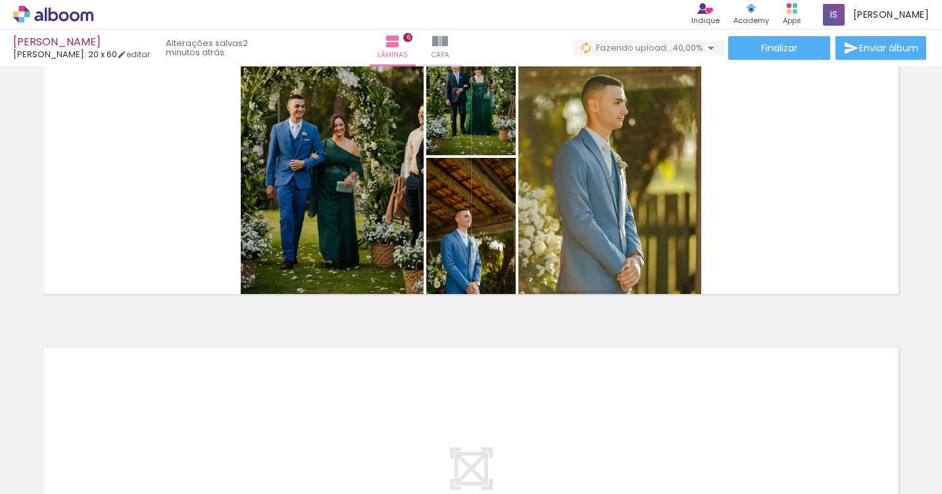
scroll to position [0, 1371]
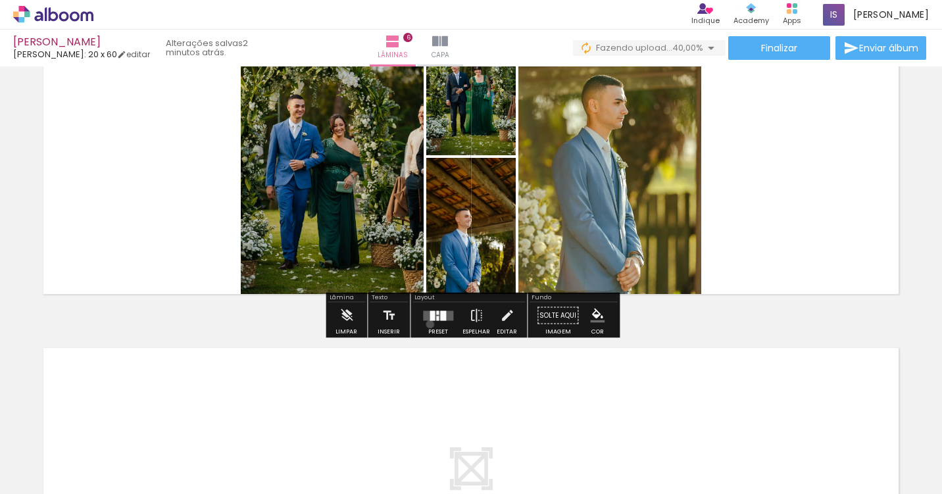
click at [427, 324] on div at bounding box center [438, 316] width 36 height 26
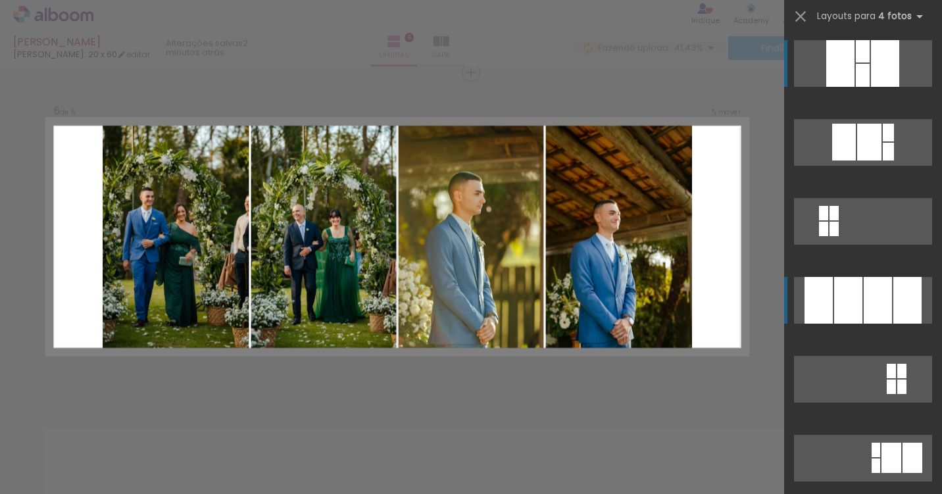
scroll to position [1657, 0]
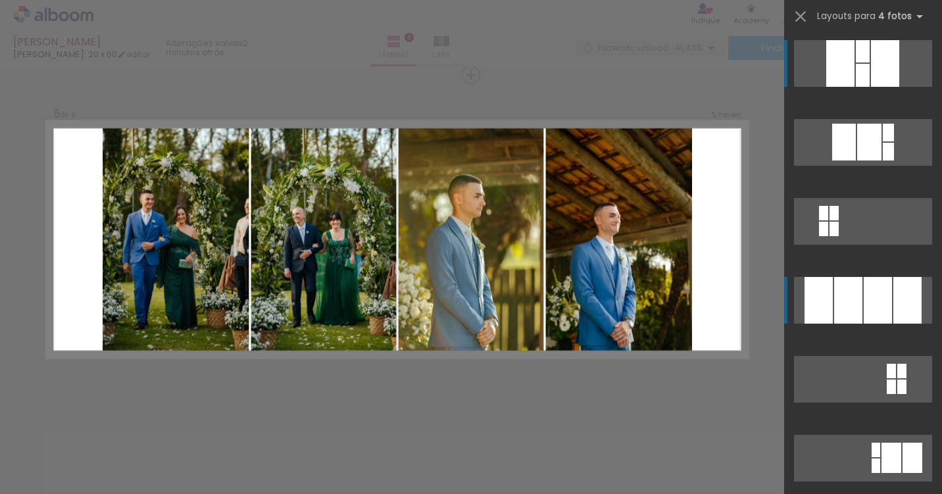
click at [856, 303] on div at bounding box center [848, 300] width 28 height 47
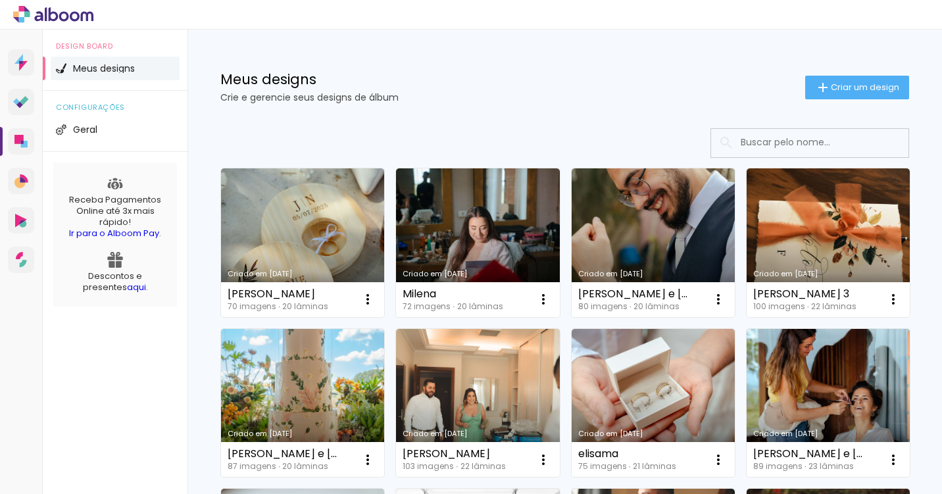
click at [49, 20] on icon at bounding box center [54, 14] width 10 height 14
click at [20, 61] on icon at bounding box center [21, 62] width 4 height 3
